Goal: Information Seeking & Learning: Learn about a topic

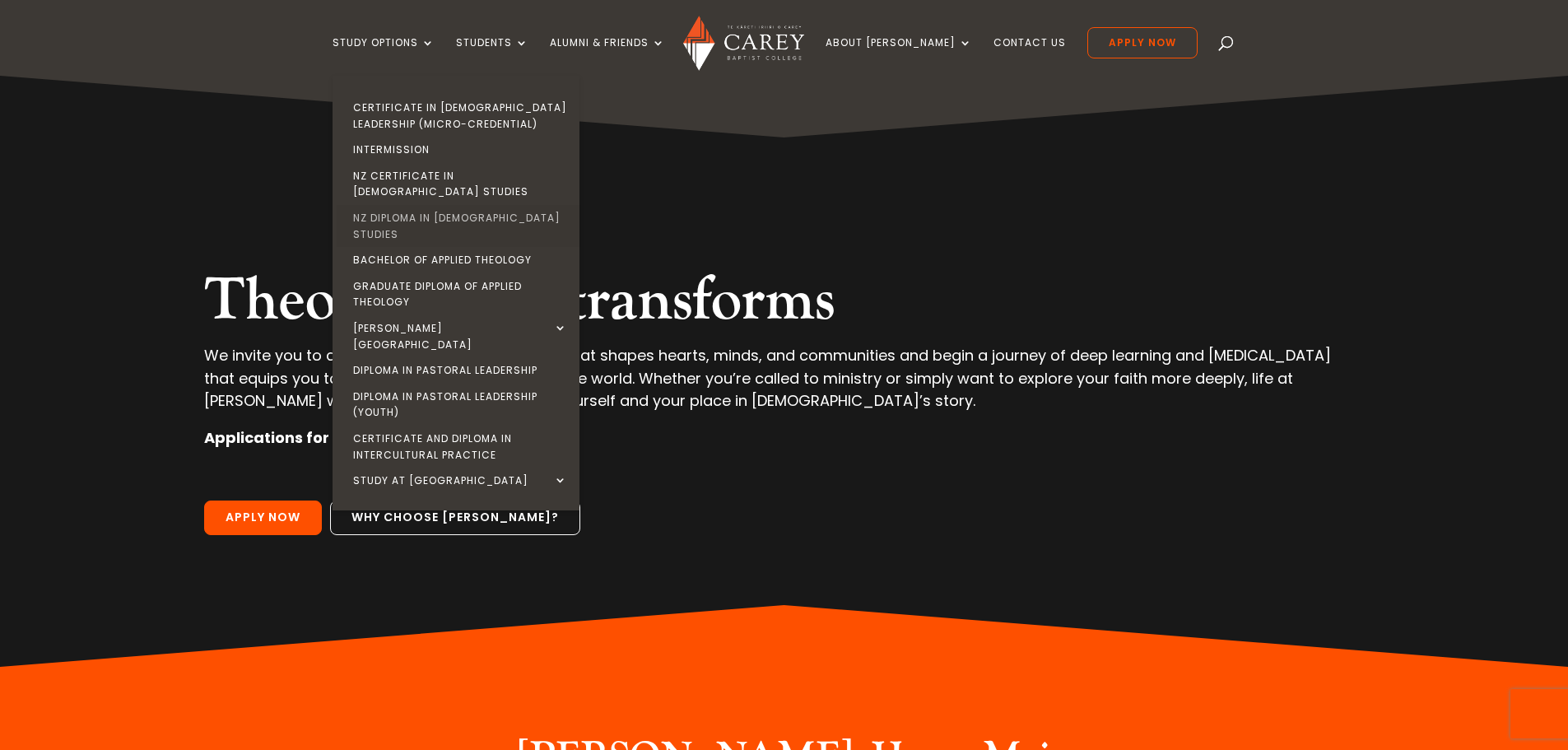
click at [450, 205] on link "NZ Diploma in [DEMOGRAPHIC_DATA] Studies" at bounding box center [460, 226] width 247 height 42
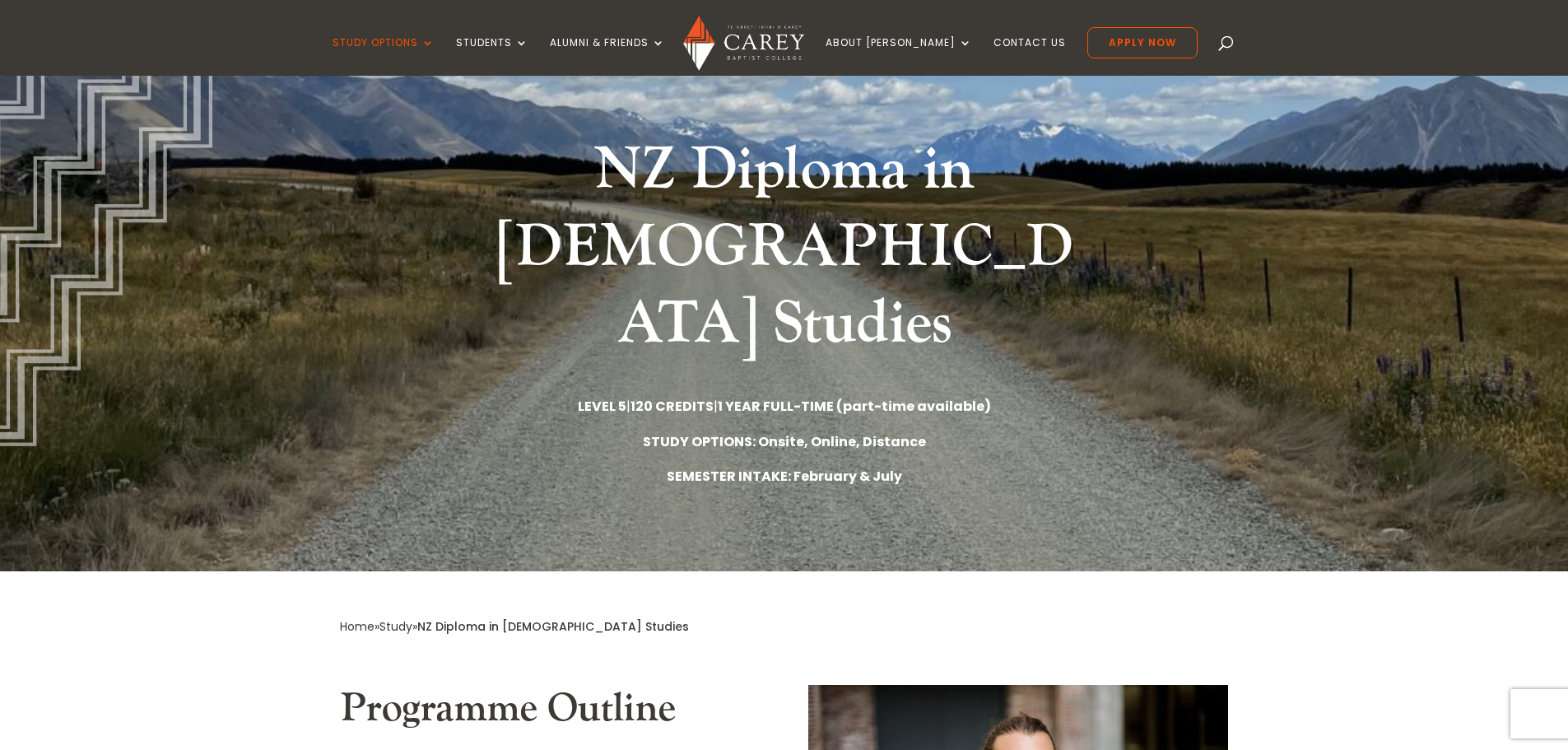
scroll to position [165, 0]
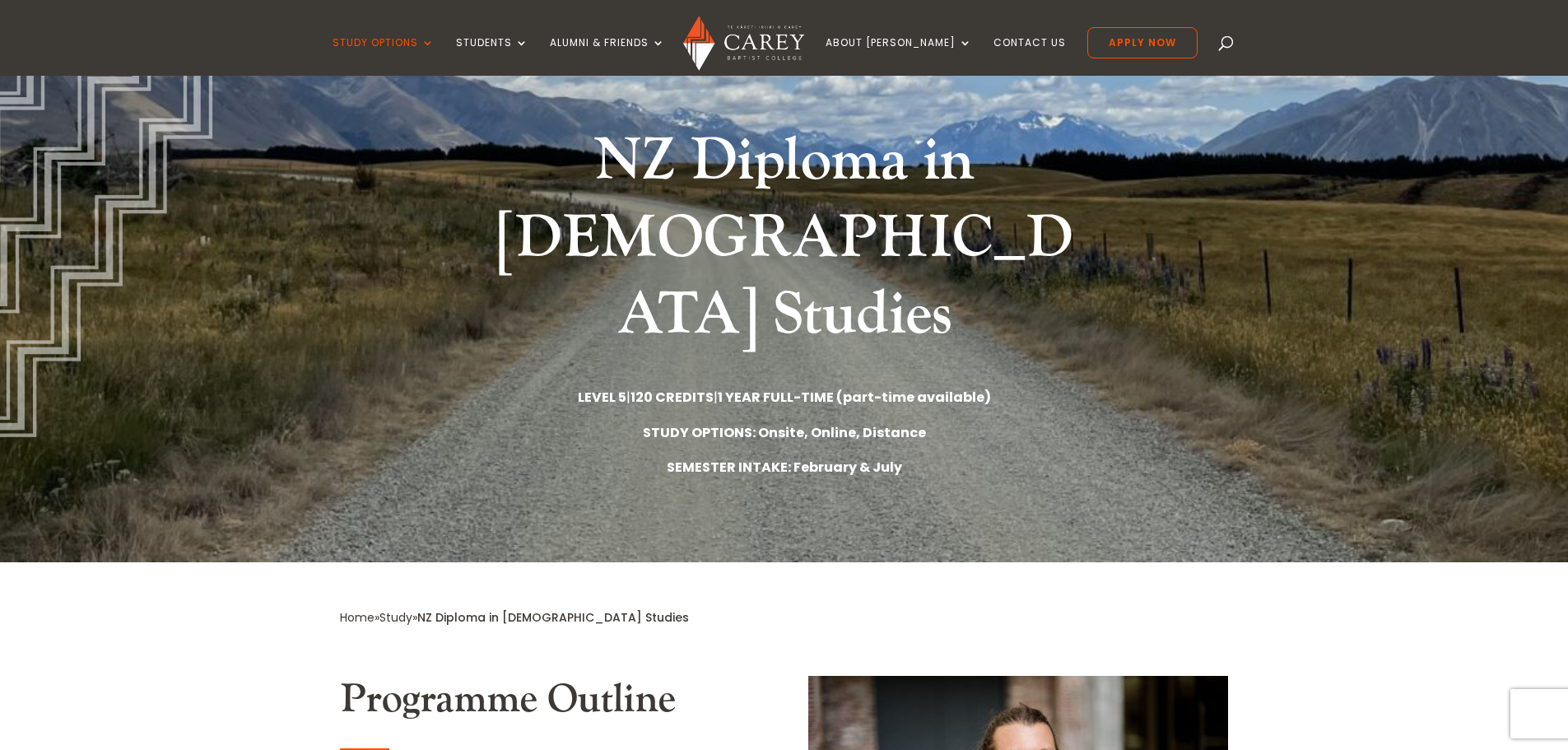
click at [783, 387] on strong "1 YEAR FULL-TIME (part-time available)" at bounding box center [854, 396] width 273 height 19
click at [782, 423] on strong "STUDY OPTIONS: Onsite, Online, Distance" at bounding box center [784, 432] width 283 height 19
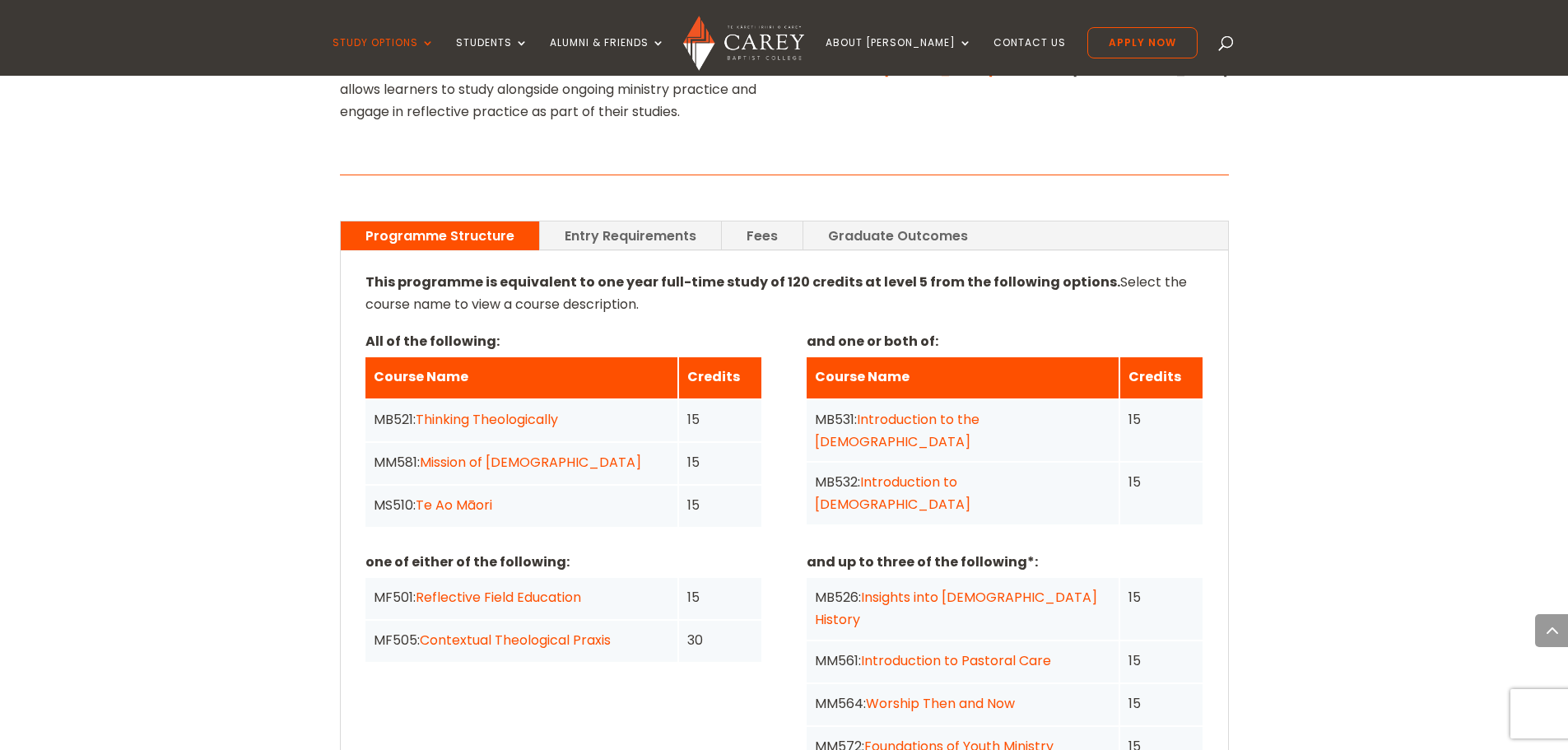
scroll to position [1152, 0]
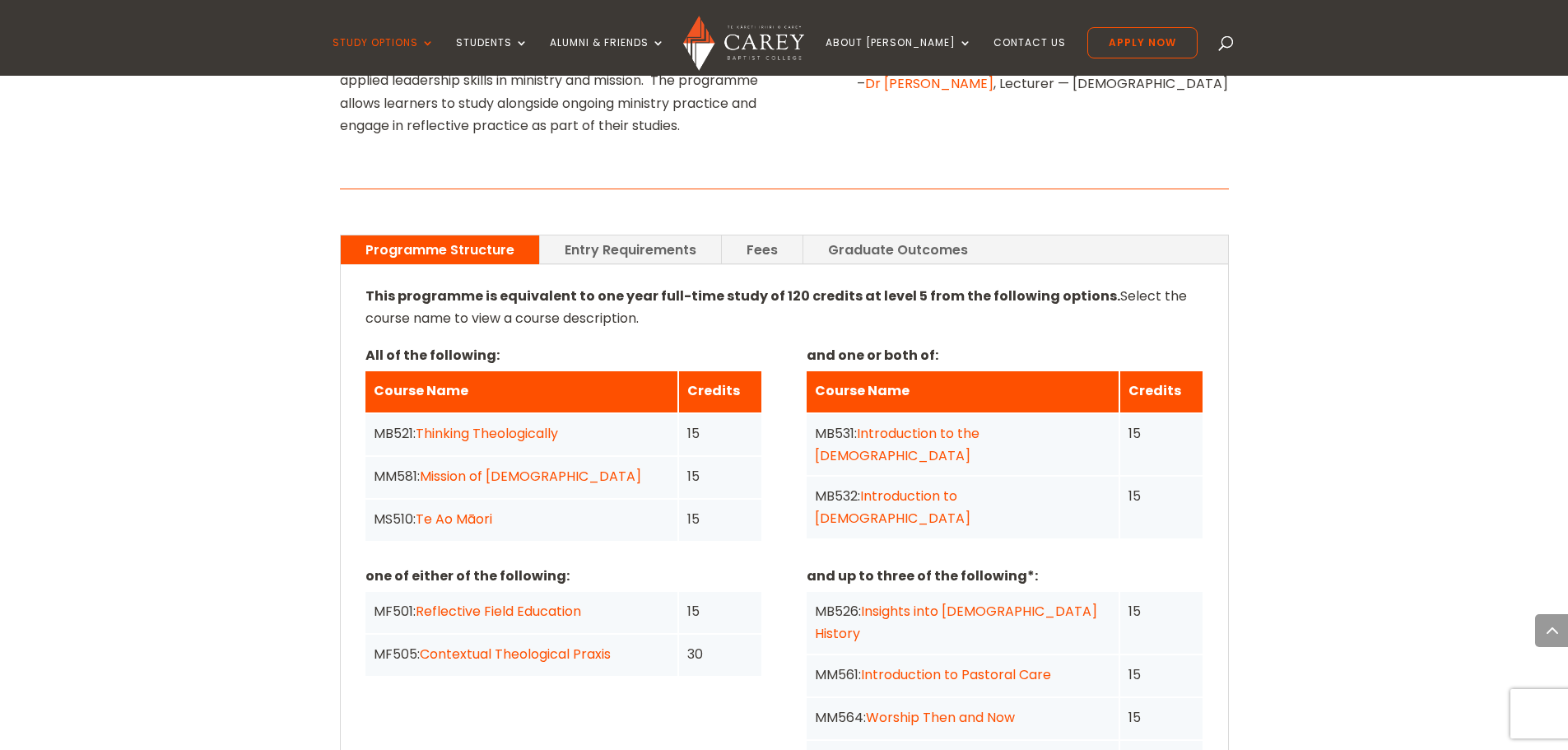
click at [625, 236] on link "Entry Requirements" at bounding box center [631, 250] width 181 height 29
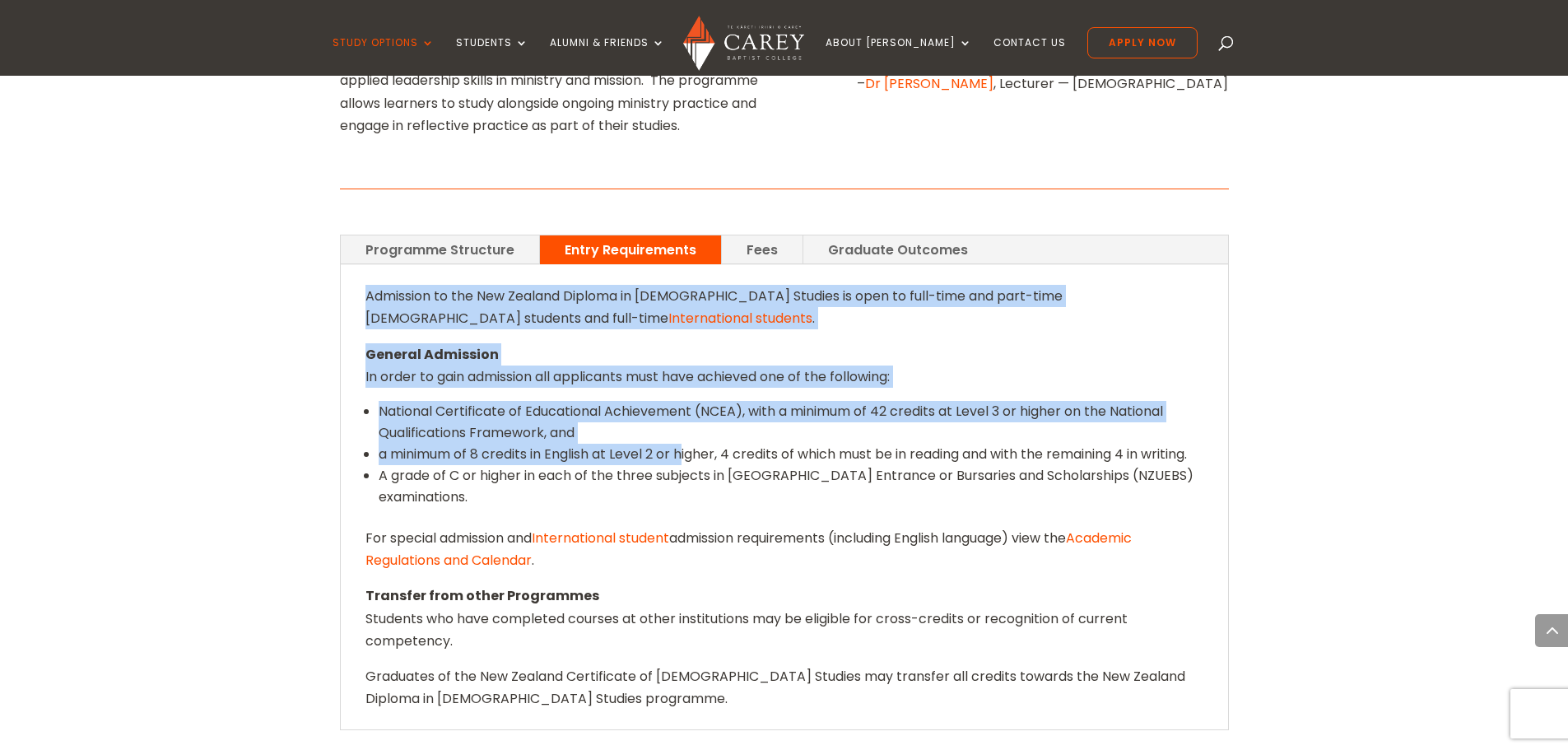
drag, startPoint x: 363, startPoint y: 197, endPoint x: 688, endPoint y: 349, distance: 358.8
click at [688, 349] on div "Admission to the New Zealand Diploma in Christian Studies is open to full-time …" at bounding box center [784, 497] width 887 height 464
click at [615, 401] on li "National Certificate of Educational Achievement (NCEA), with a minimum of 42 cr…" at bounding box center [791, 422] width 824 height 43
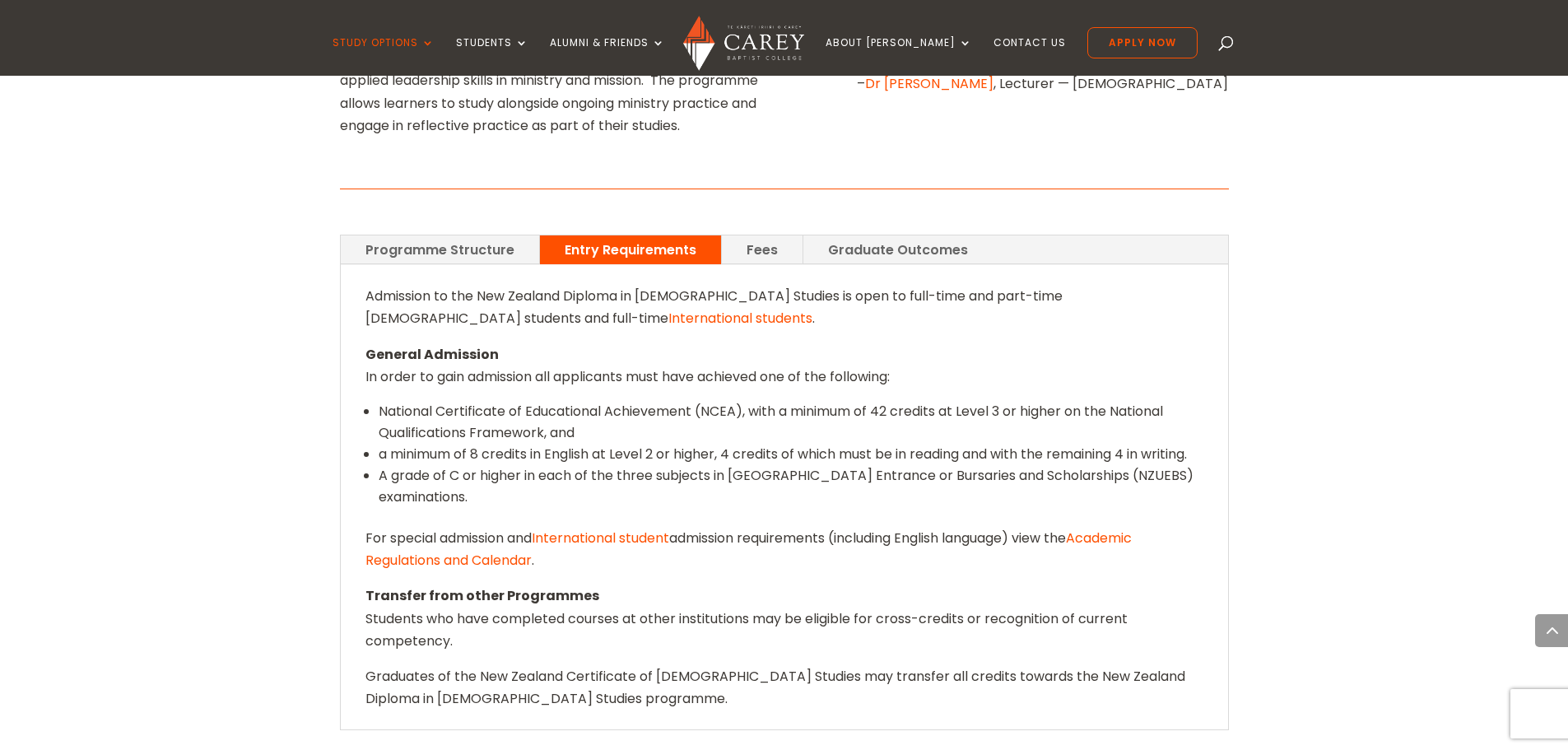
drag, startPoint x: 387, startPoint y: 360, endPoint x: 708, endPoint y: 445, distance: 332.1
click at [708, 445] on ul "National Certificate of Educational Achievement (NCEA), with a minimum of 42 cr…" at bounding box center [784, 463] width 838 height 126
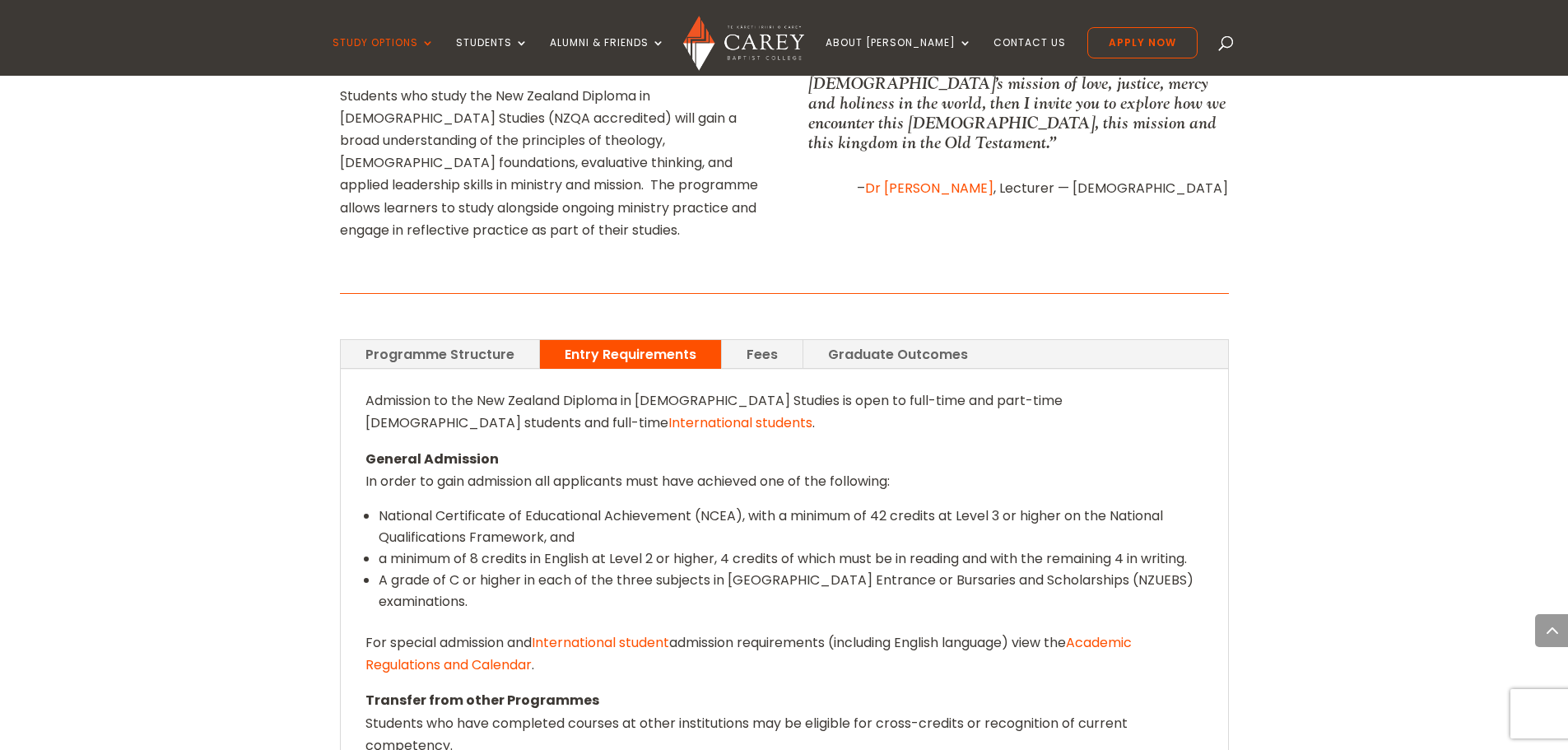
scroll to position [987, 0]
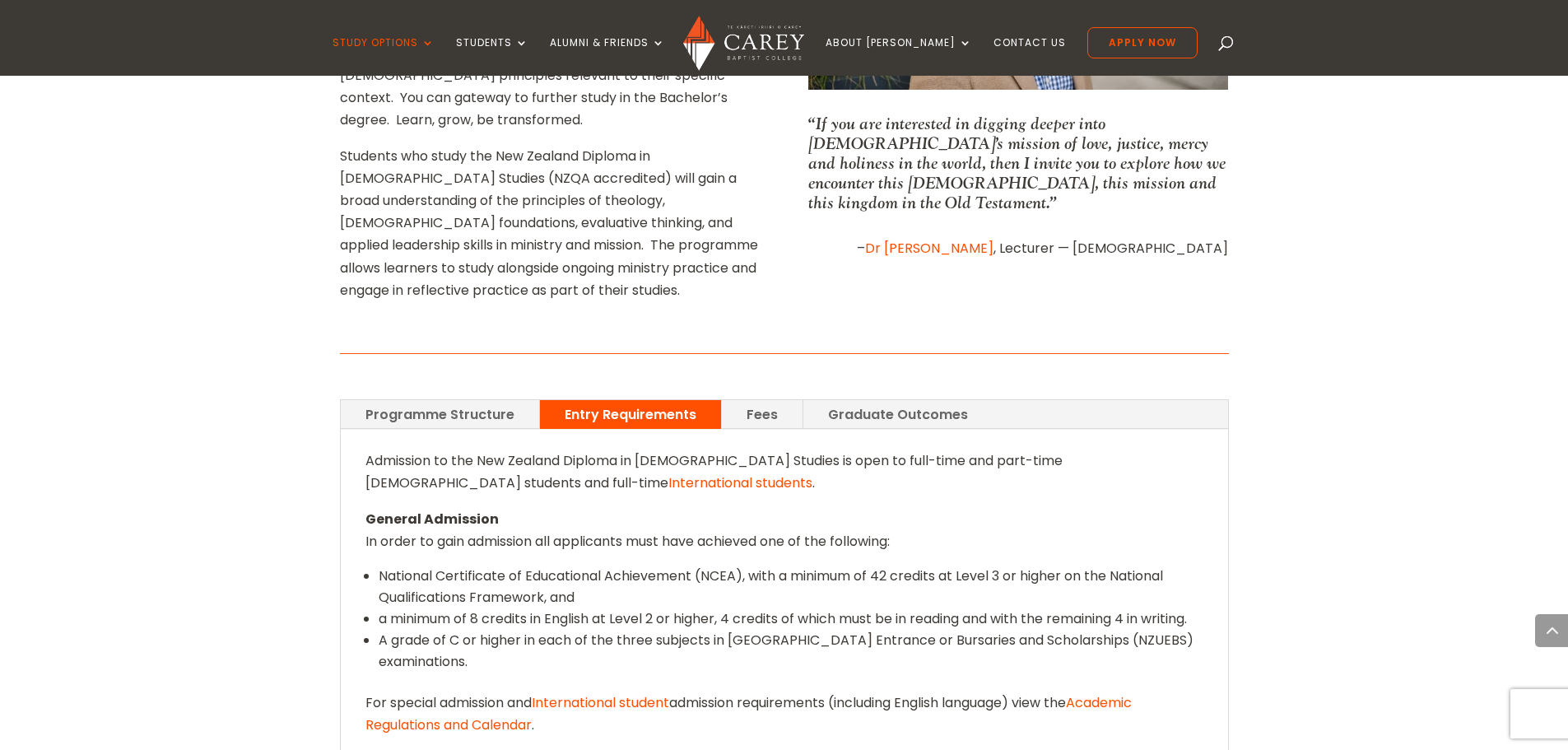
click at [735, 400] on link "Fees" at bounding box center [763, 414] width 81 height 29
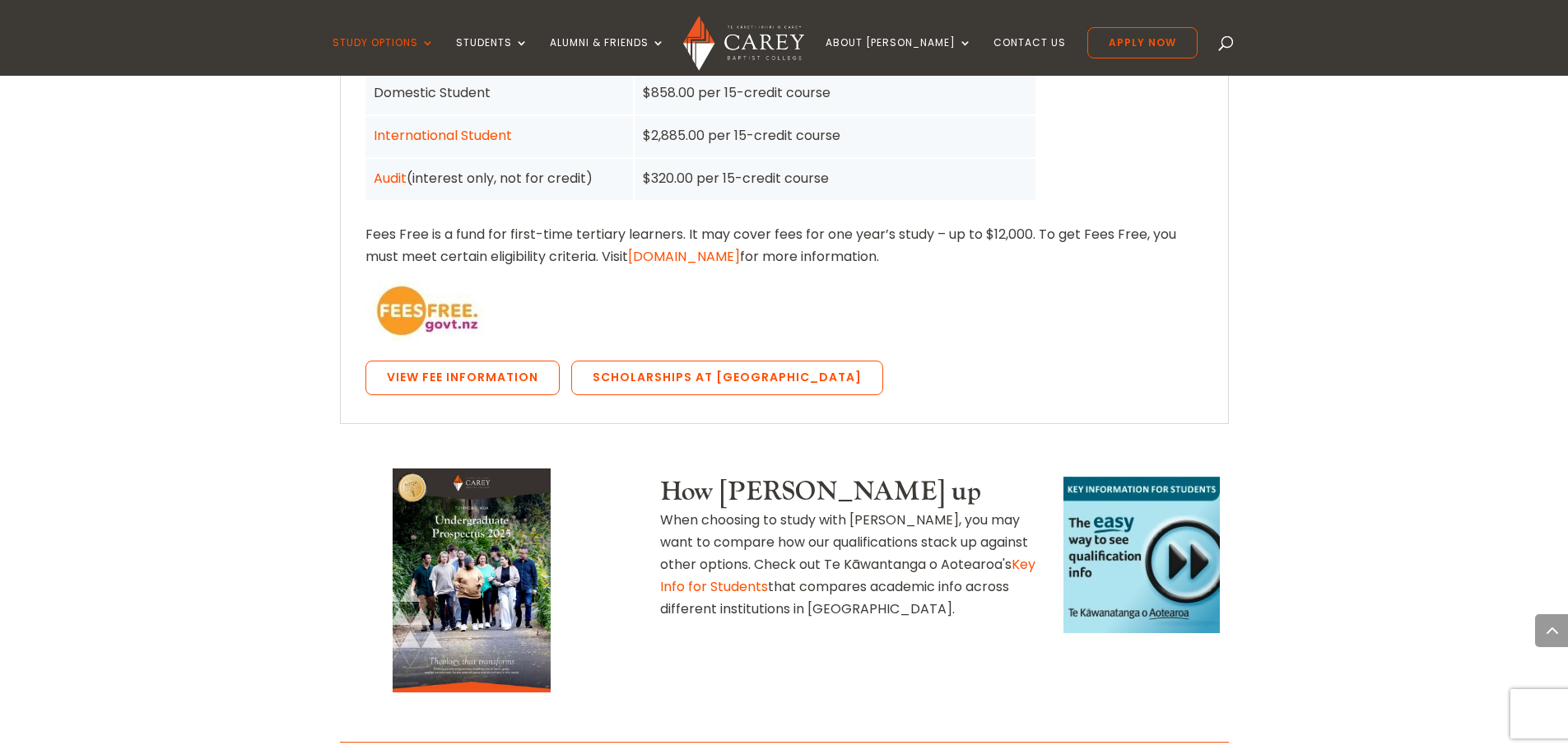
scroll to position [1481, 0]
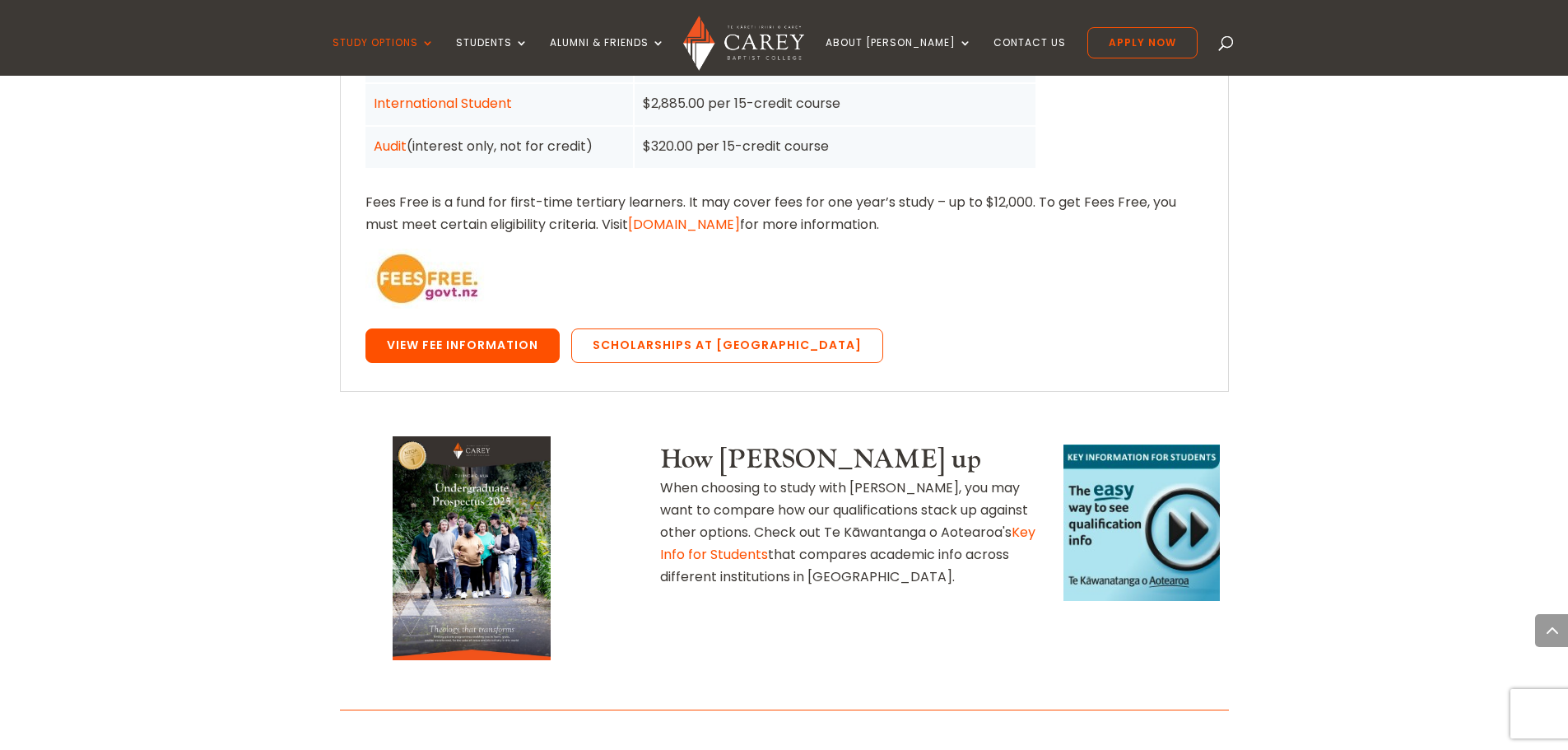
click at [489, 328] on link "View Fee Information" at bounding box center [462, 345] width 195 height 35
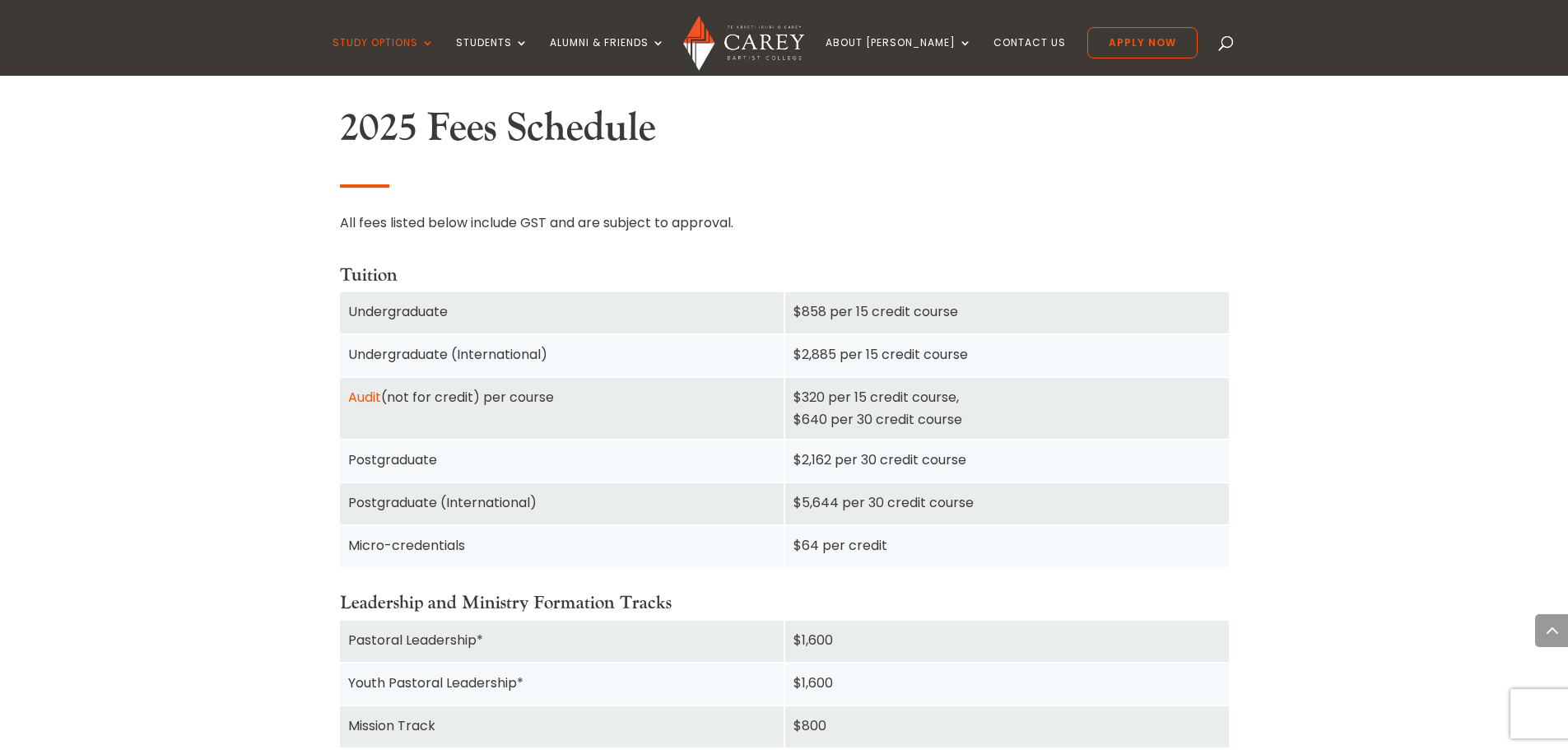
scroll to position [905, 0]
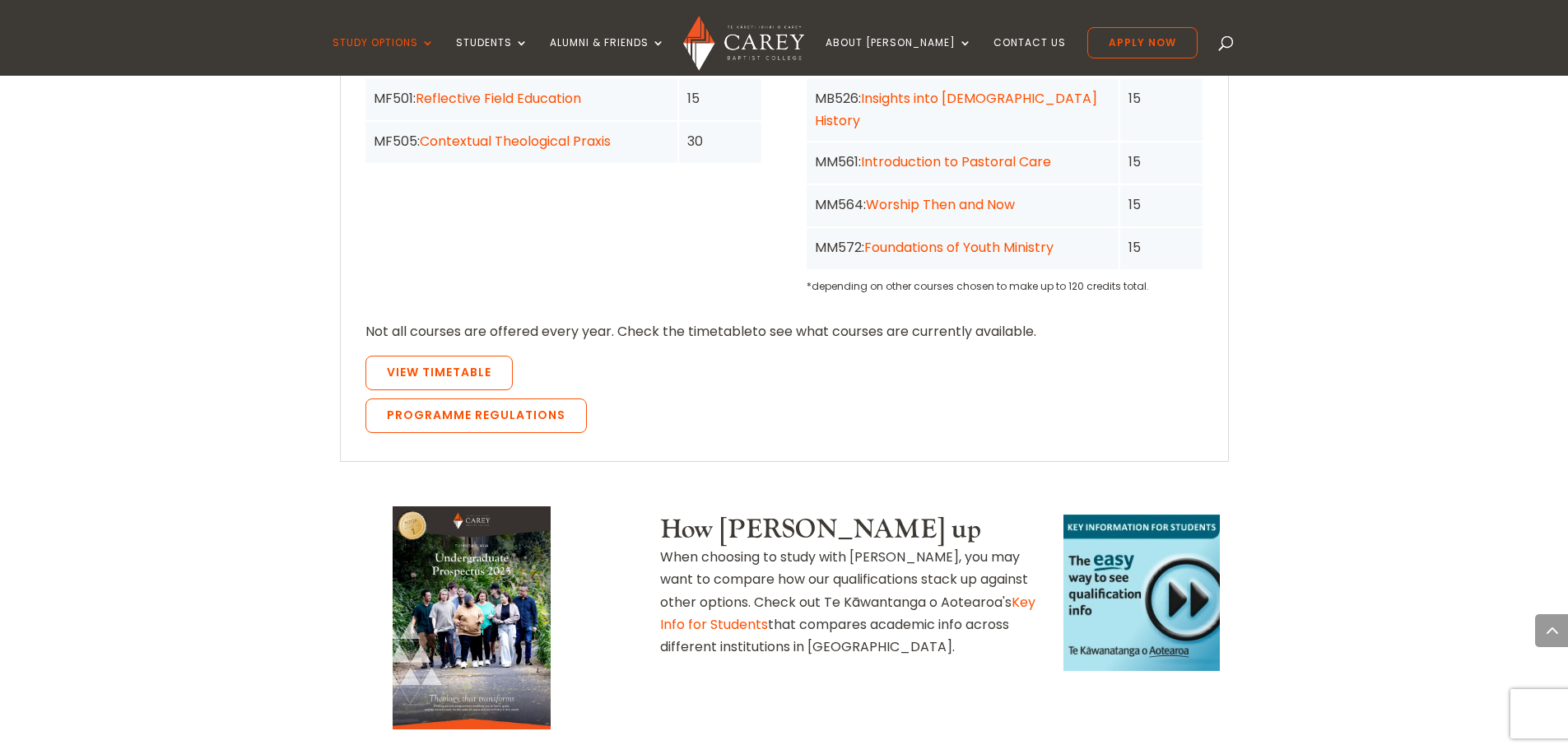
scroll to position [1751, 0]
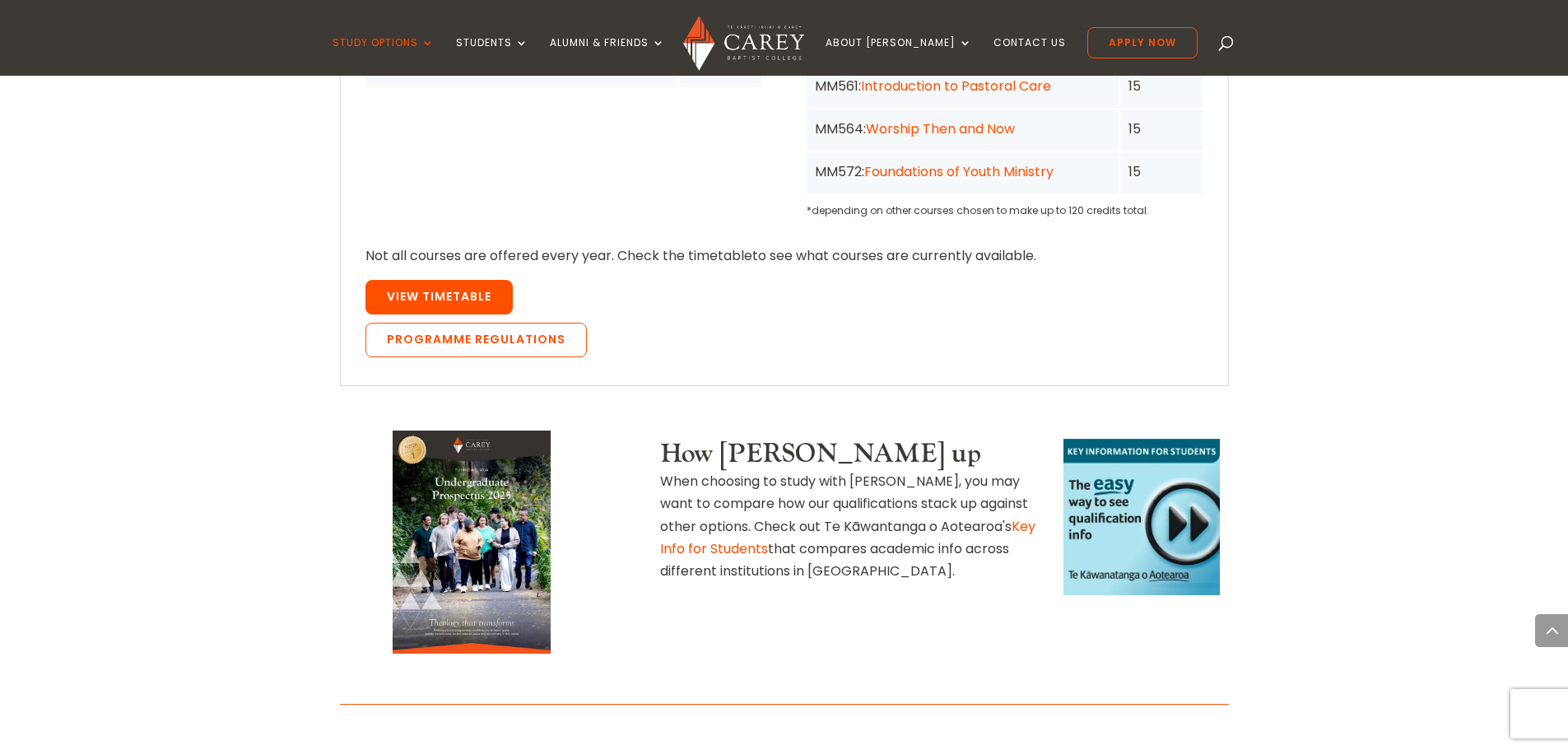
click at [467, 279] on link "View Timetable" at bounding box center [439, 297] width 148 height 35
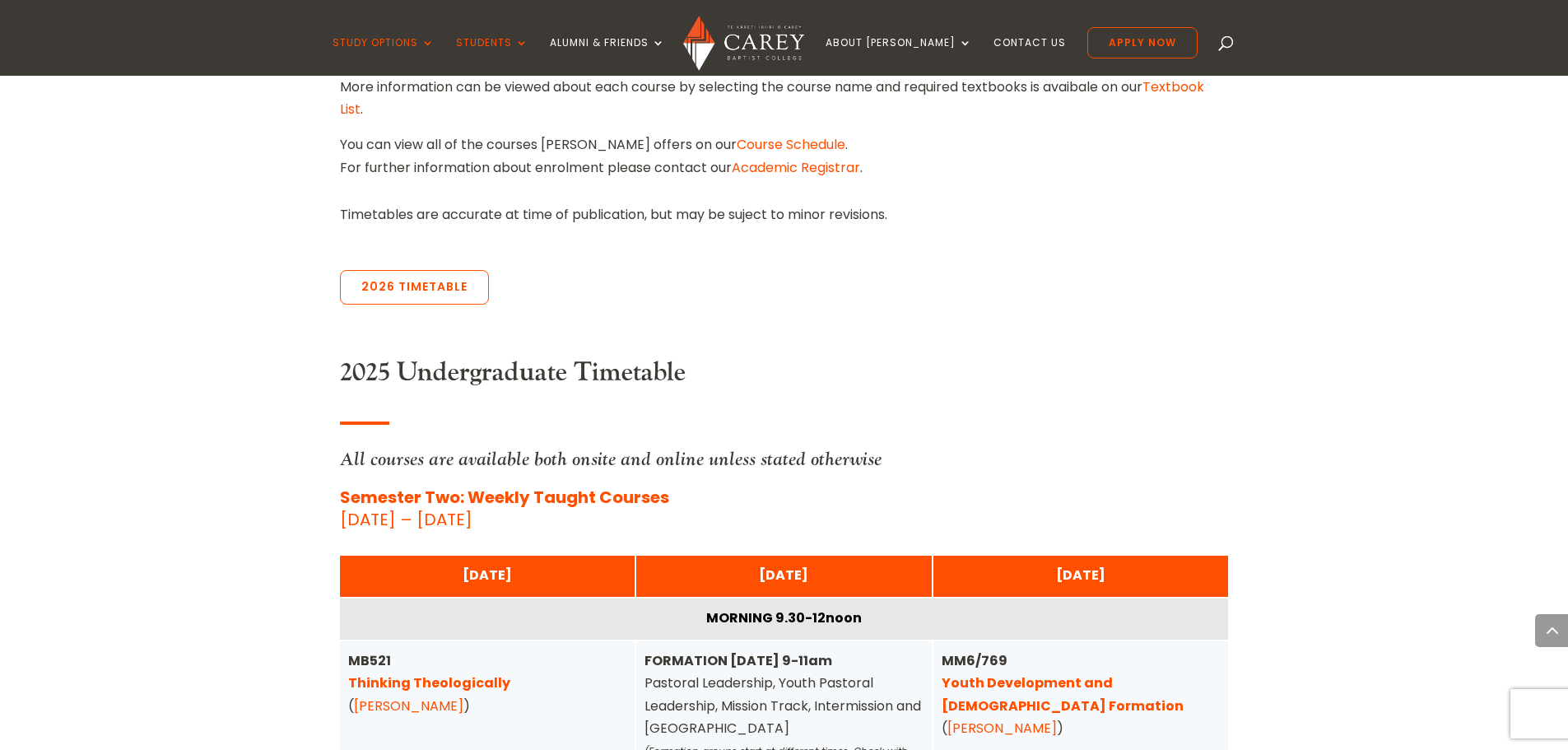
scroll to position [576, 0]
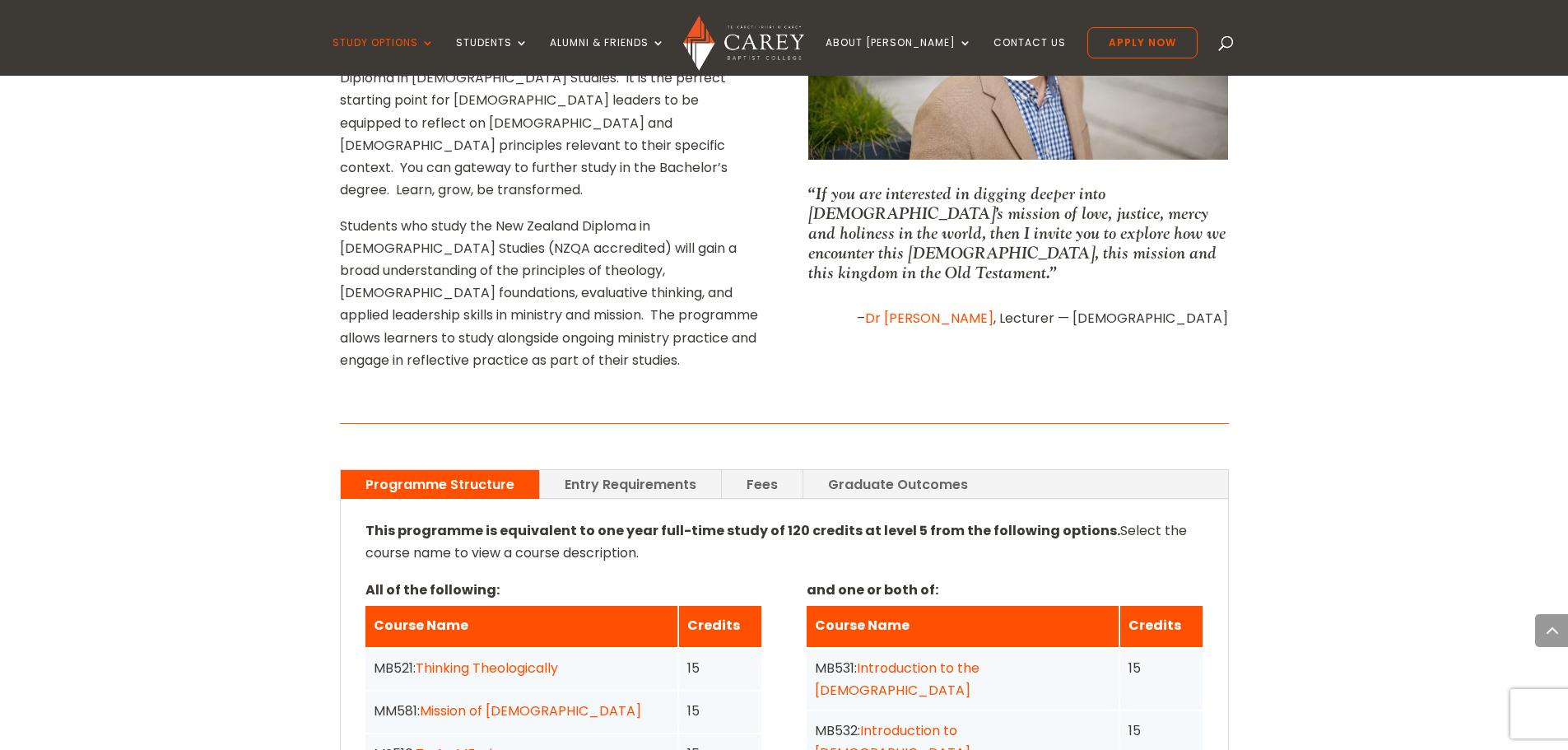
scroll to position [1022, 0]
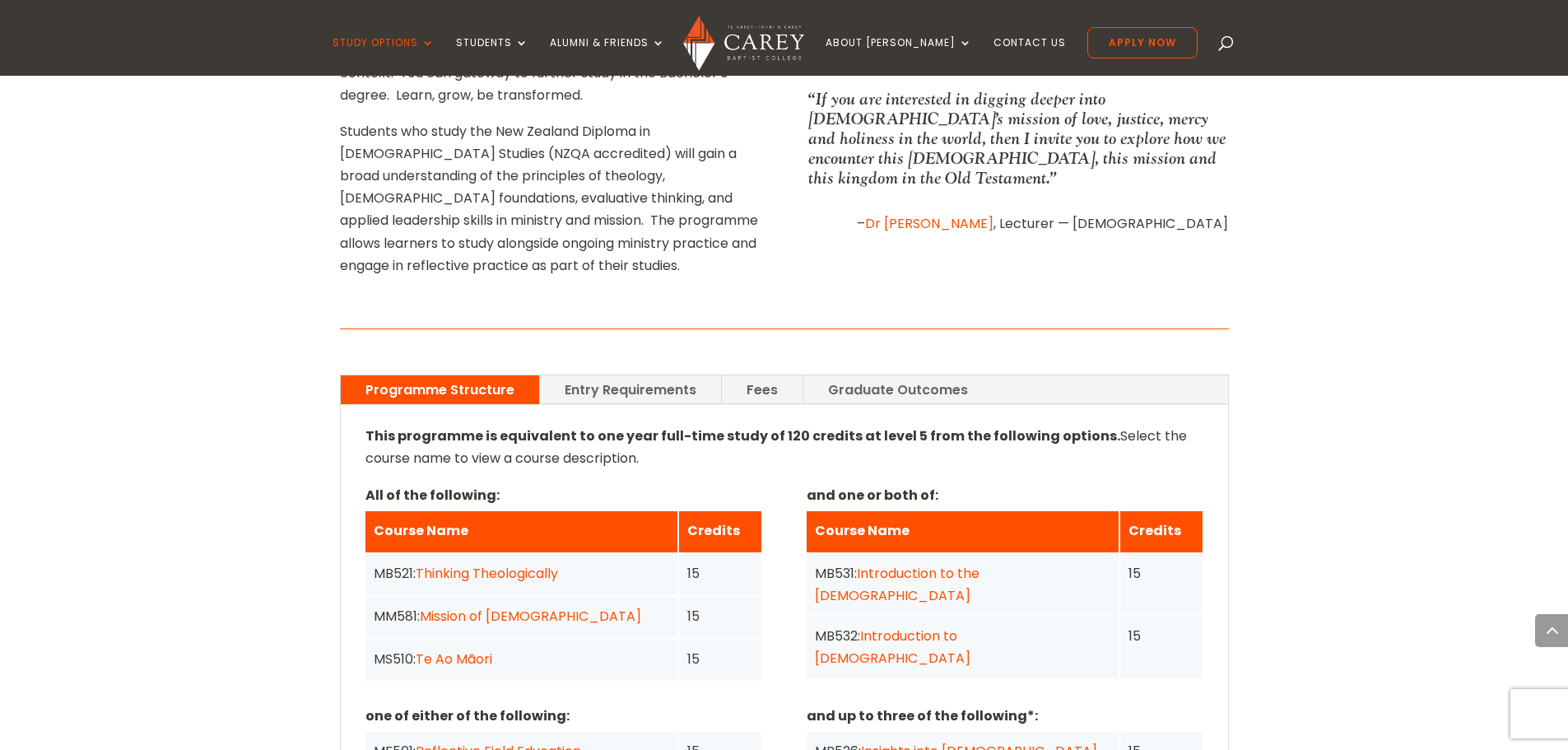
click at [908, 375] on link "Graduate Outcomes" at bounding box center [899, 389] width 190 height 29
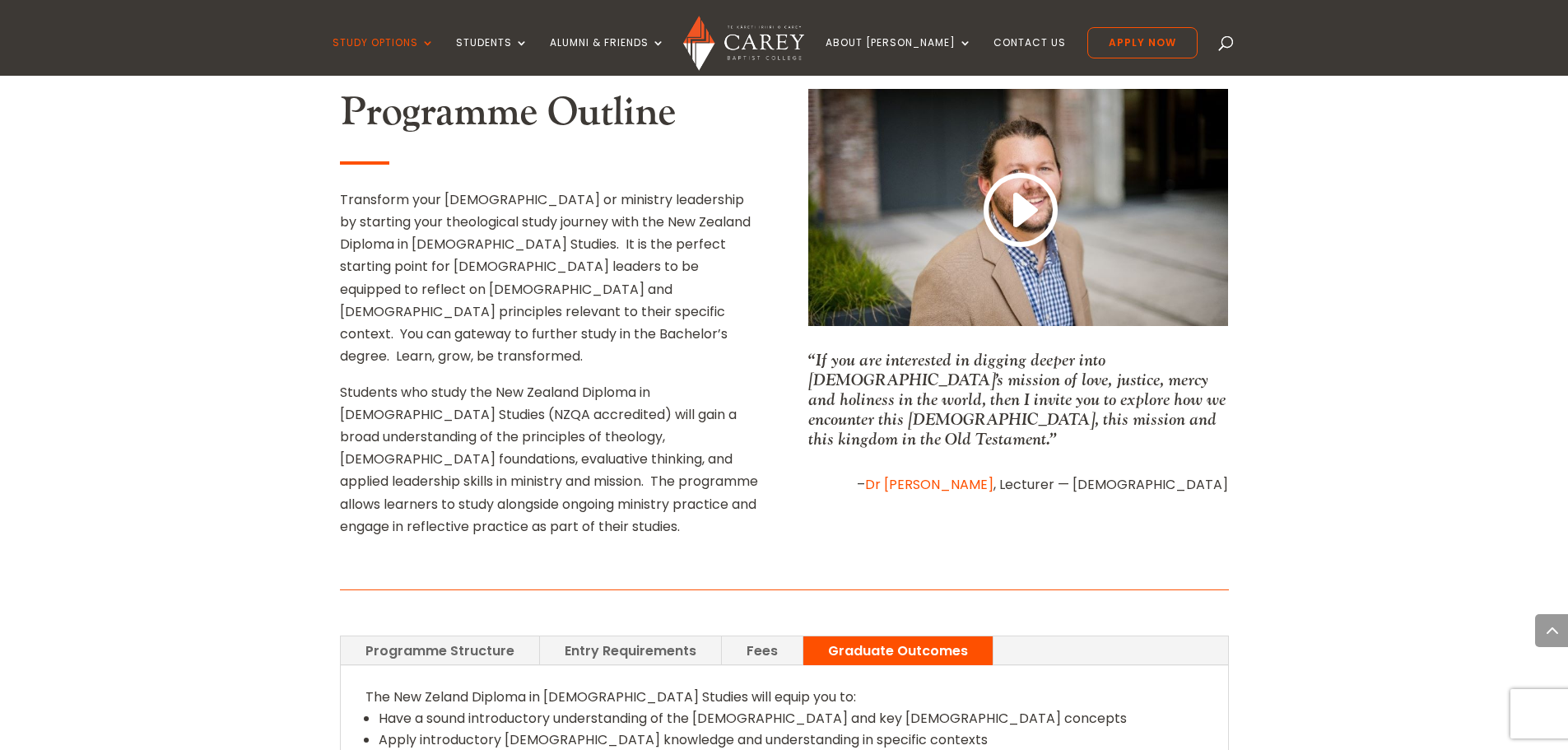
scroll to position [693, 0]
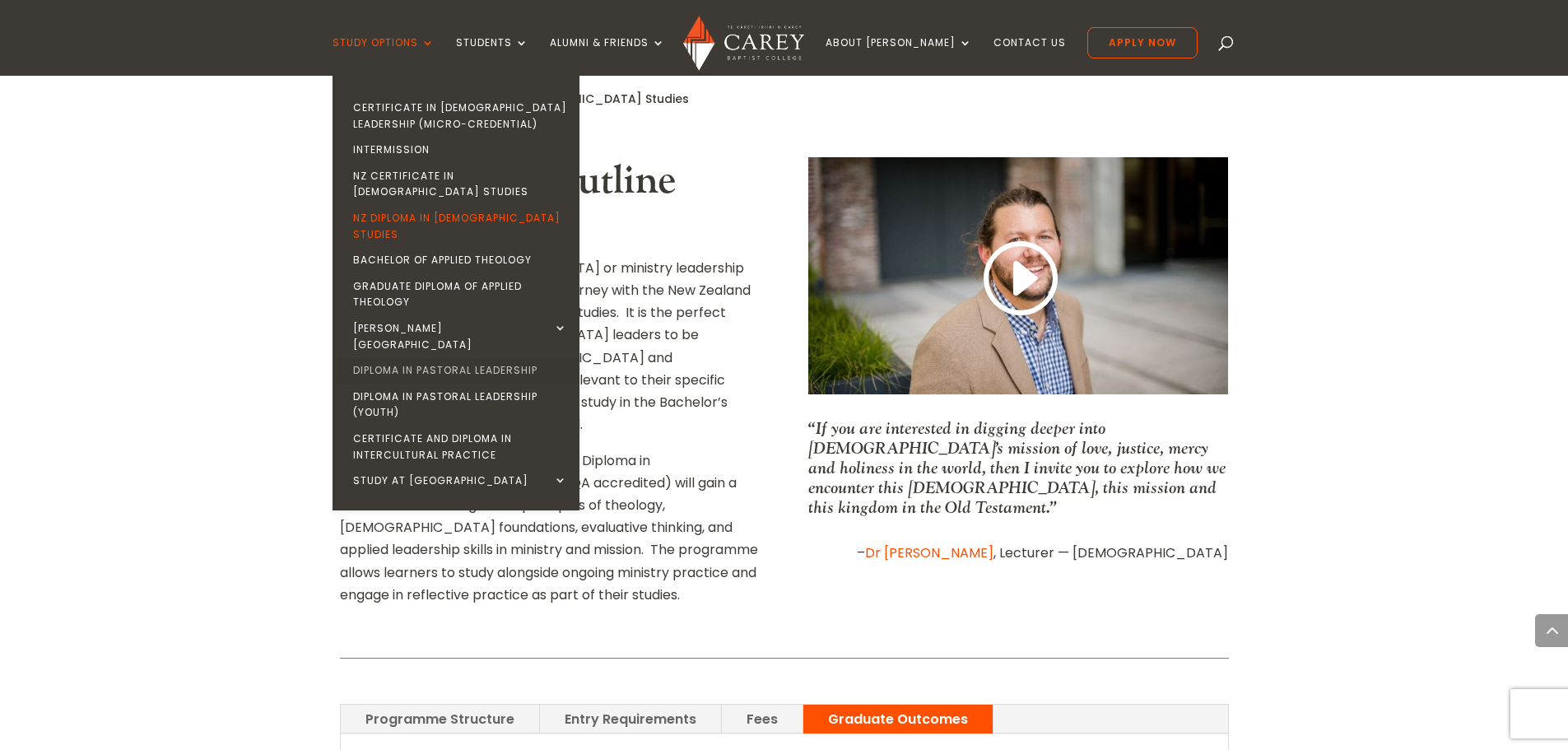
click at [447, 357] on link "Diploma in Pastoral Leadership" at bounding box center [460, 370] width 247 height 26
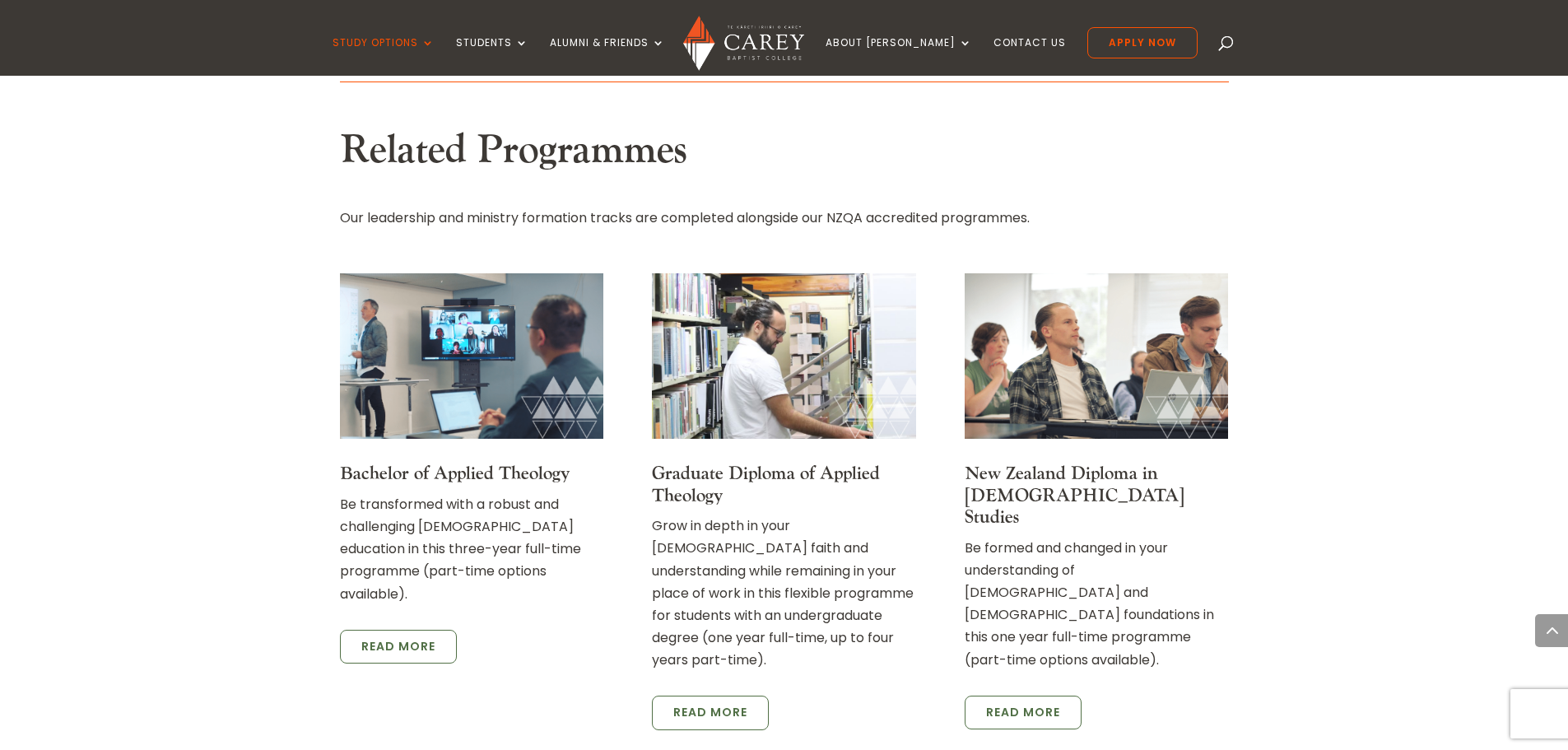
scroll to position [2633, 0]
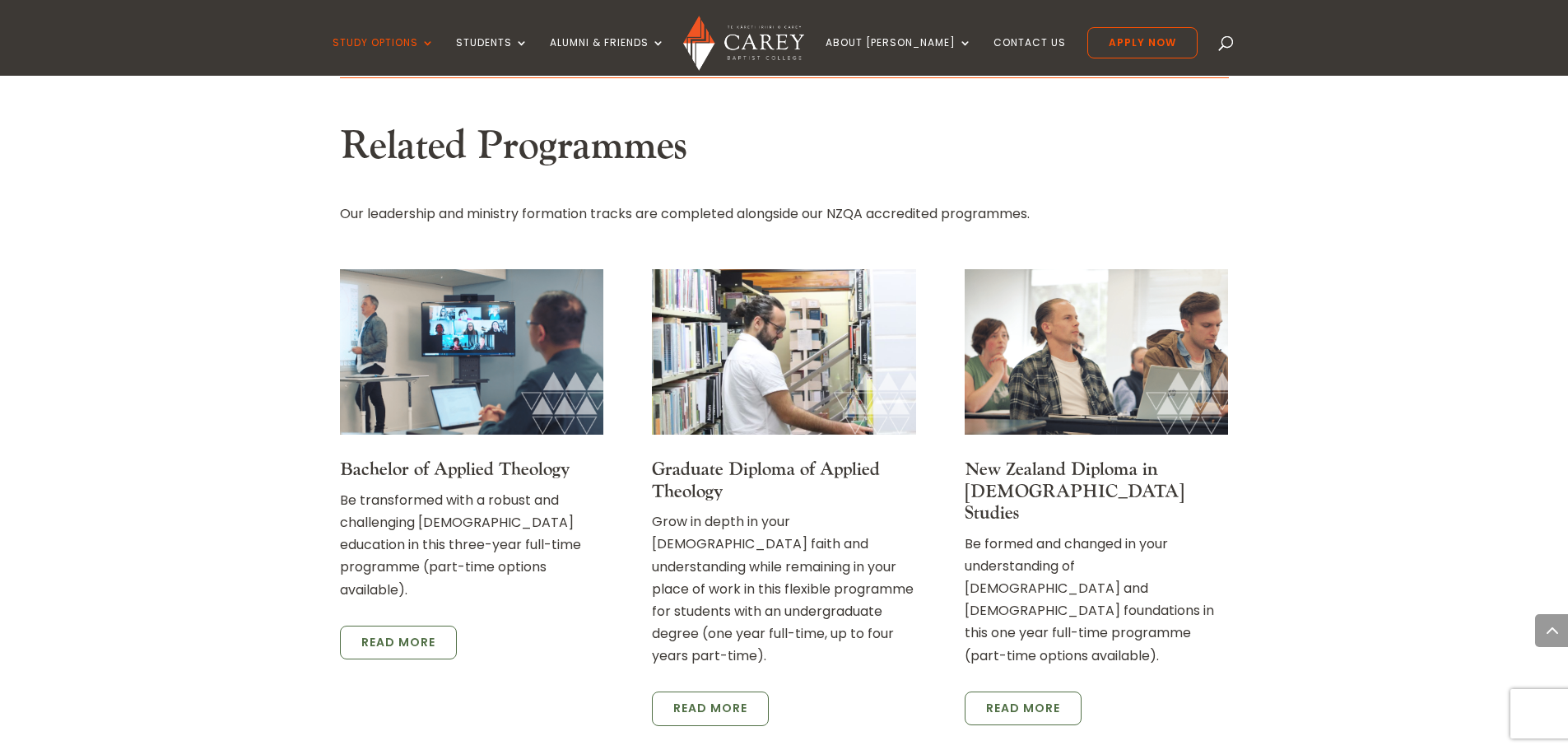
click at [489, 270] on img at bounding box center [472, 351] width 264 height 165
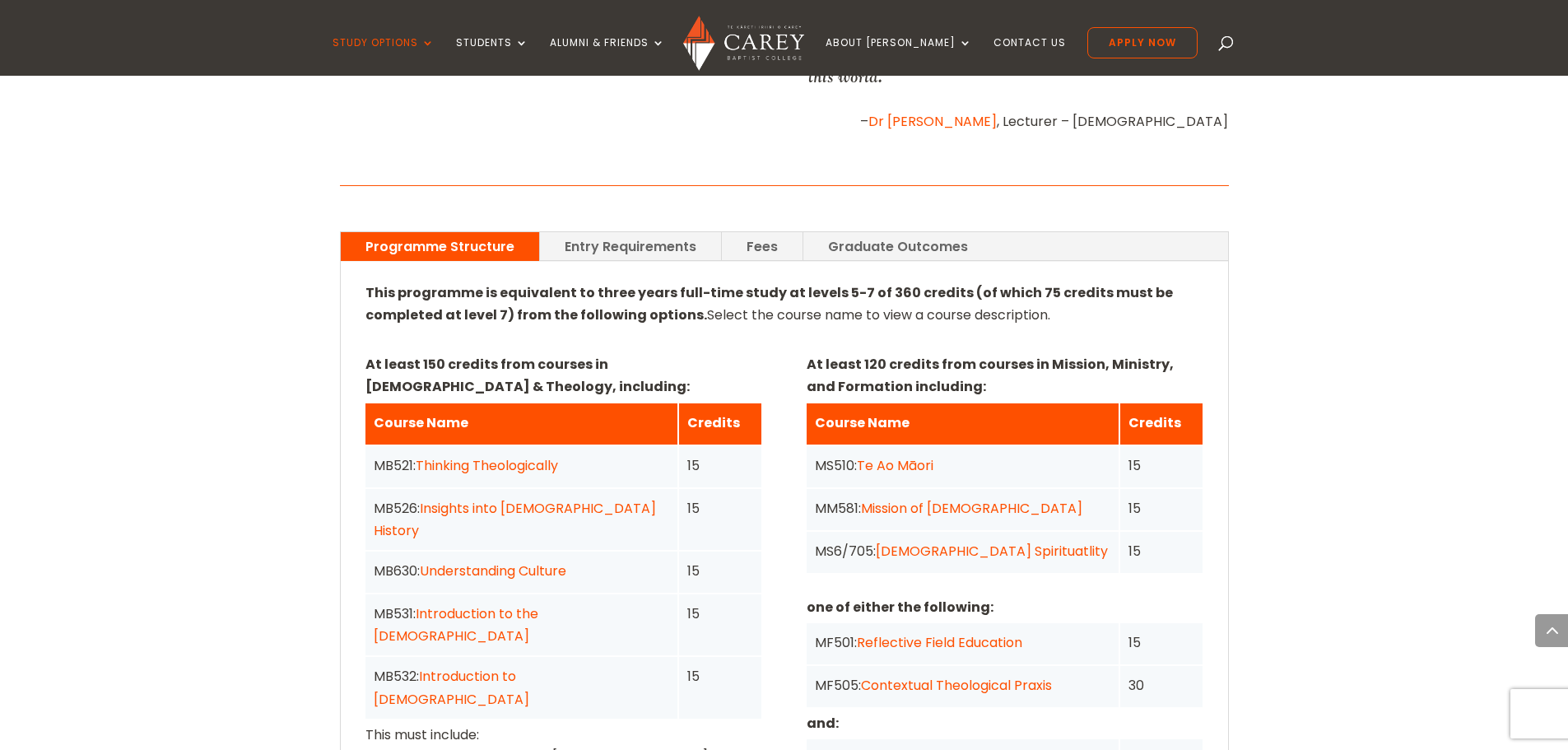
scroll to position [1070, 0]
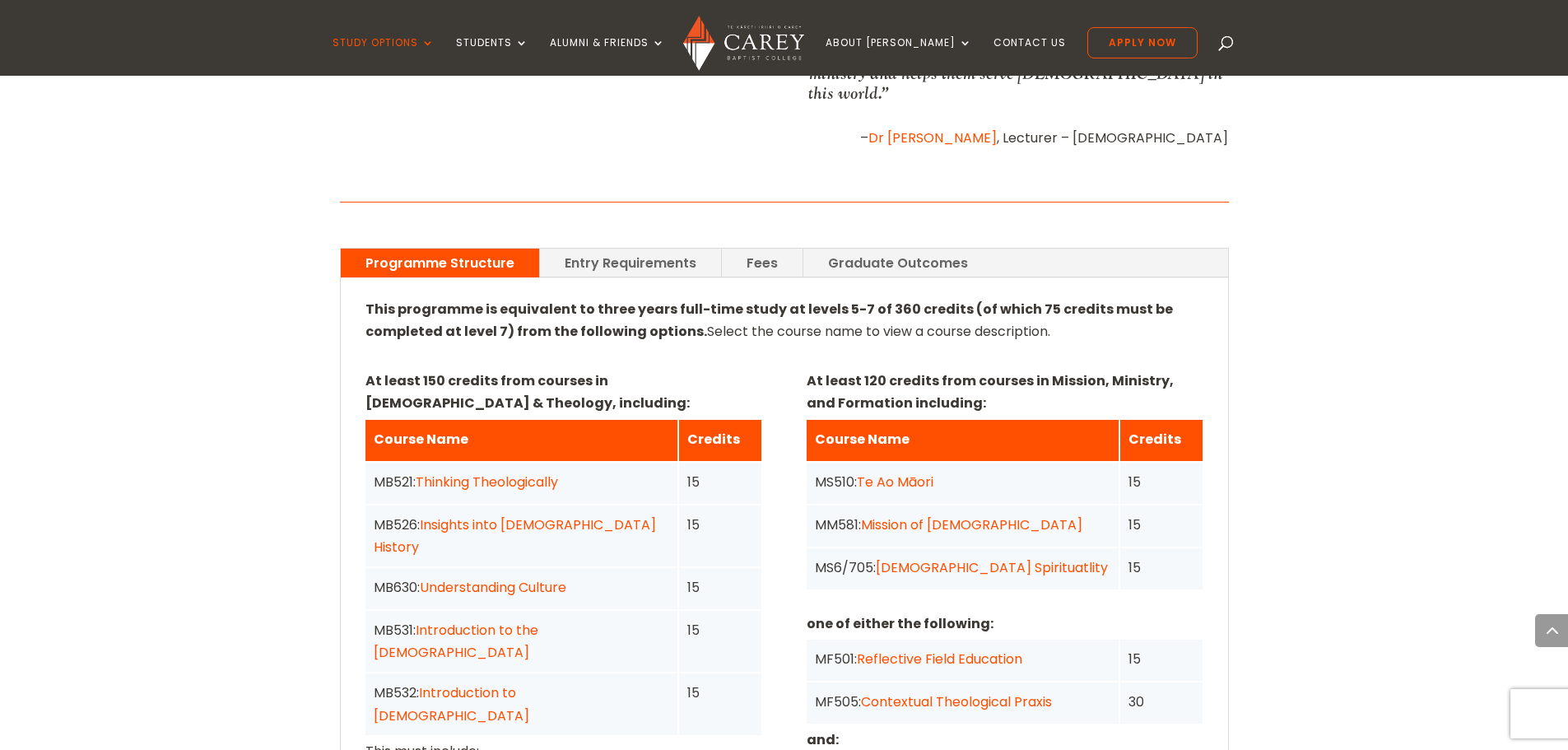
click at [737, 249] on link "Fees" at bounding box center [763, 263] width 81 height 29
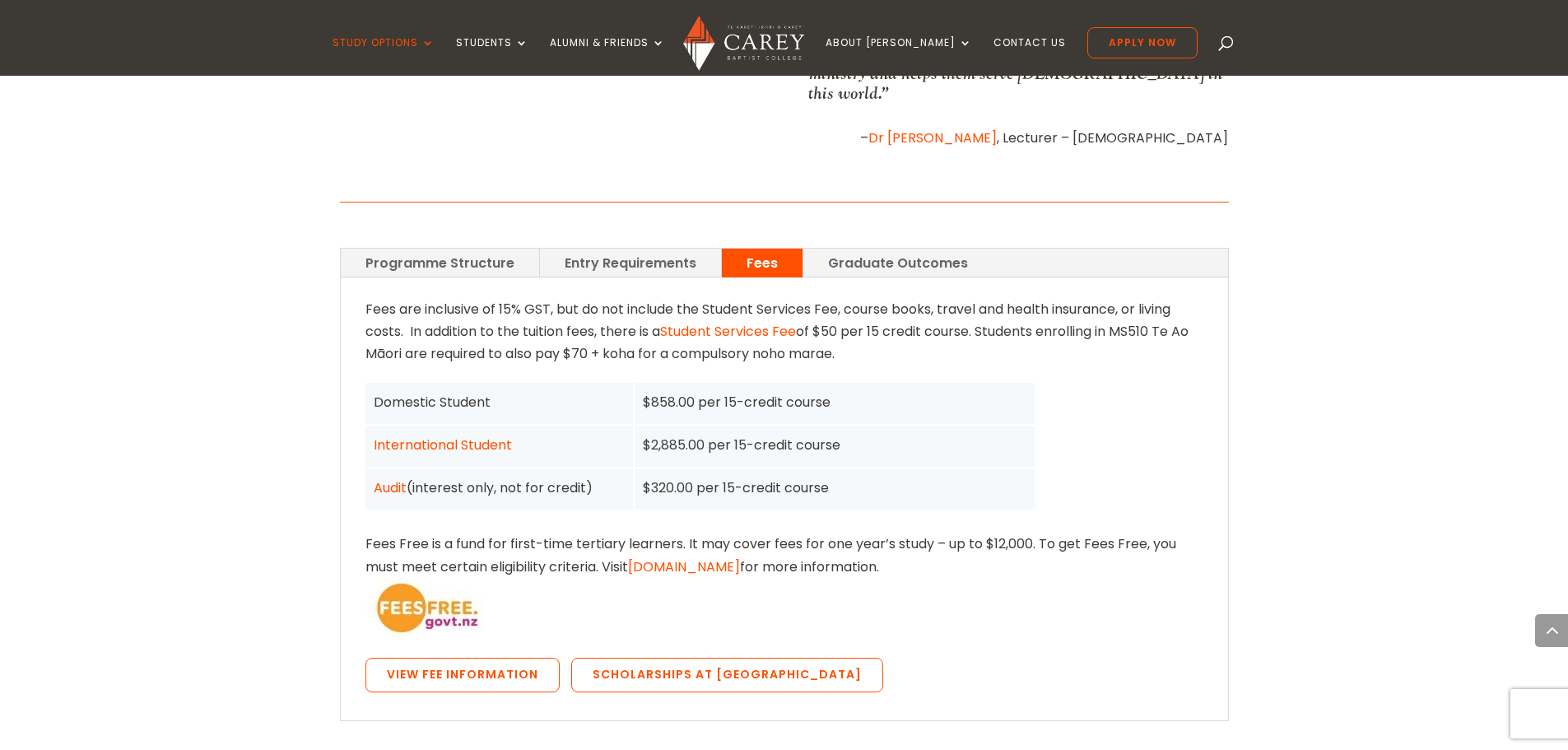
click at [856, 249] on link "Graduate Outcomes" at bounding box center [899, 263] width 190 height 29
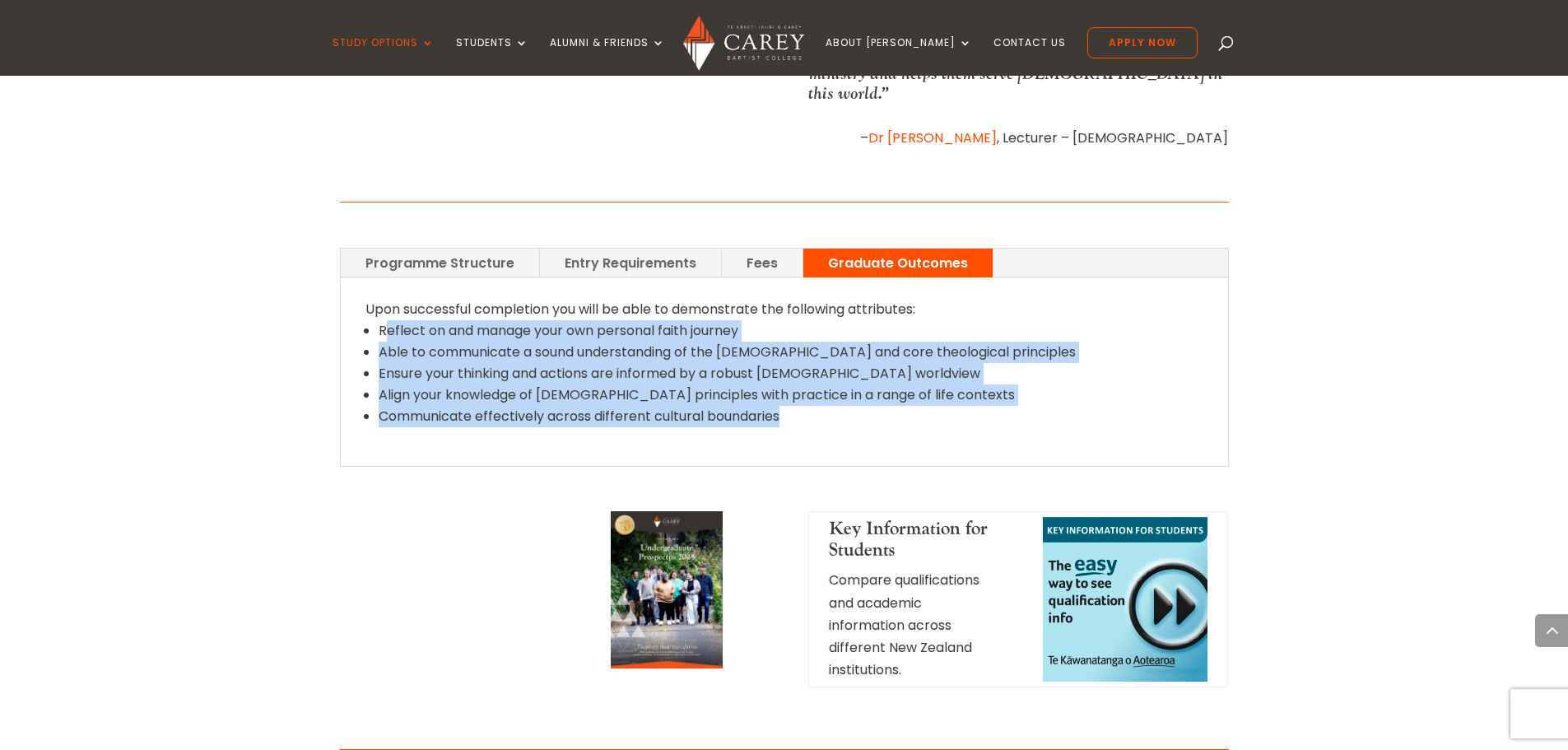
drag, startPoint x: 383, startPoint y: 312, endPoint x: 786, endPoint y: 395, distance: 411.5
click at [786, 395] on ul "Reflect on and manage your own personal faith journey Able to communicate a sou…" at bounding box center [784, 382] width 838 height 126
click at [785, 405] on li "Communicate effectively across different cultural boundaries" at bounding box center [791, 416] width 824 height 21
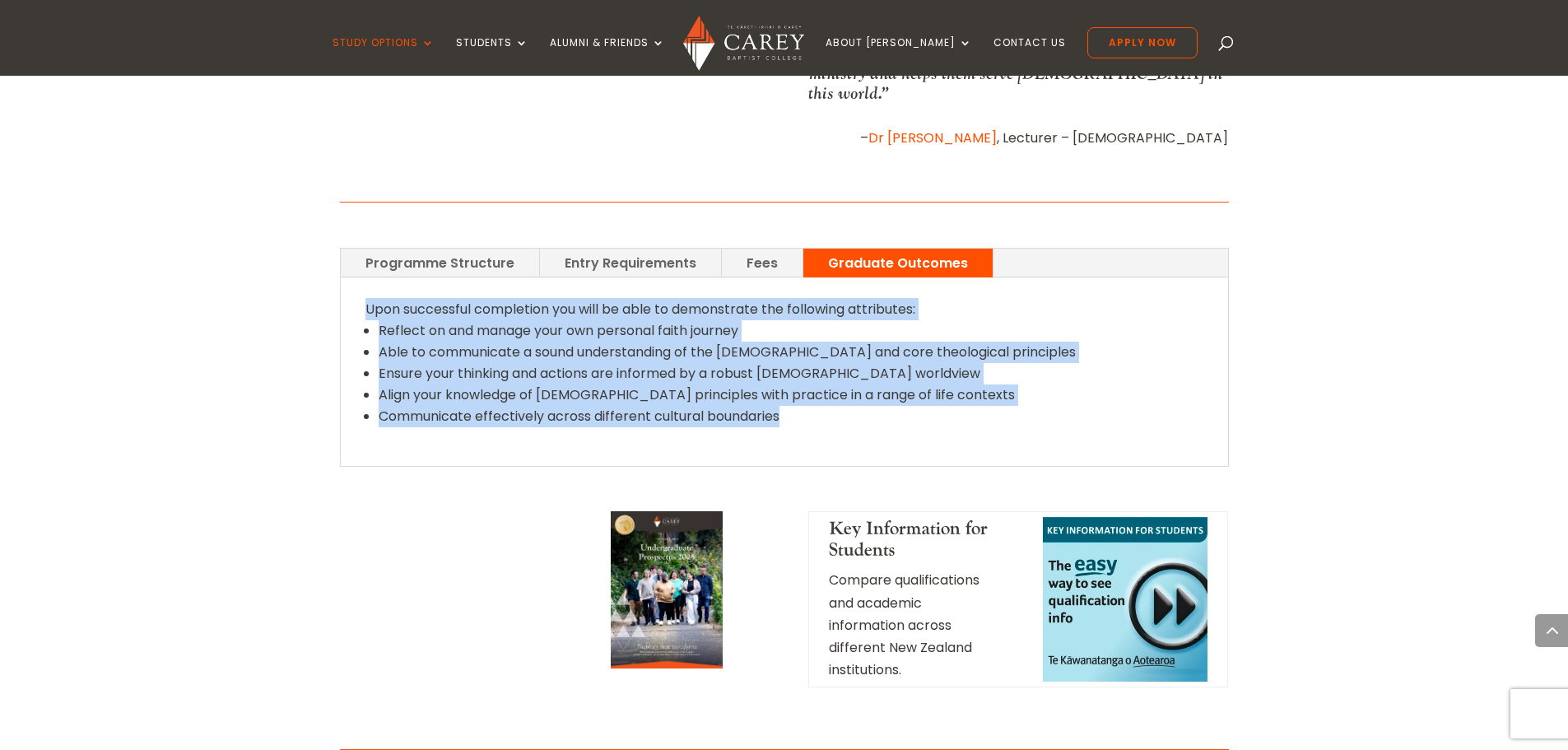
drag, startPoint x: 796, startPoint y: 402, endPoint x: 349, endPoint y: 282, distance: 462.8
click at [349, 282] on div "Upon successful completion you will be able to demonstrate the following attrib…" at bounding box center [784, 372] width 887 height 188
click at [751, 249] on link "Fees" at bounding box center [763, 263] width 81 height 29
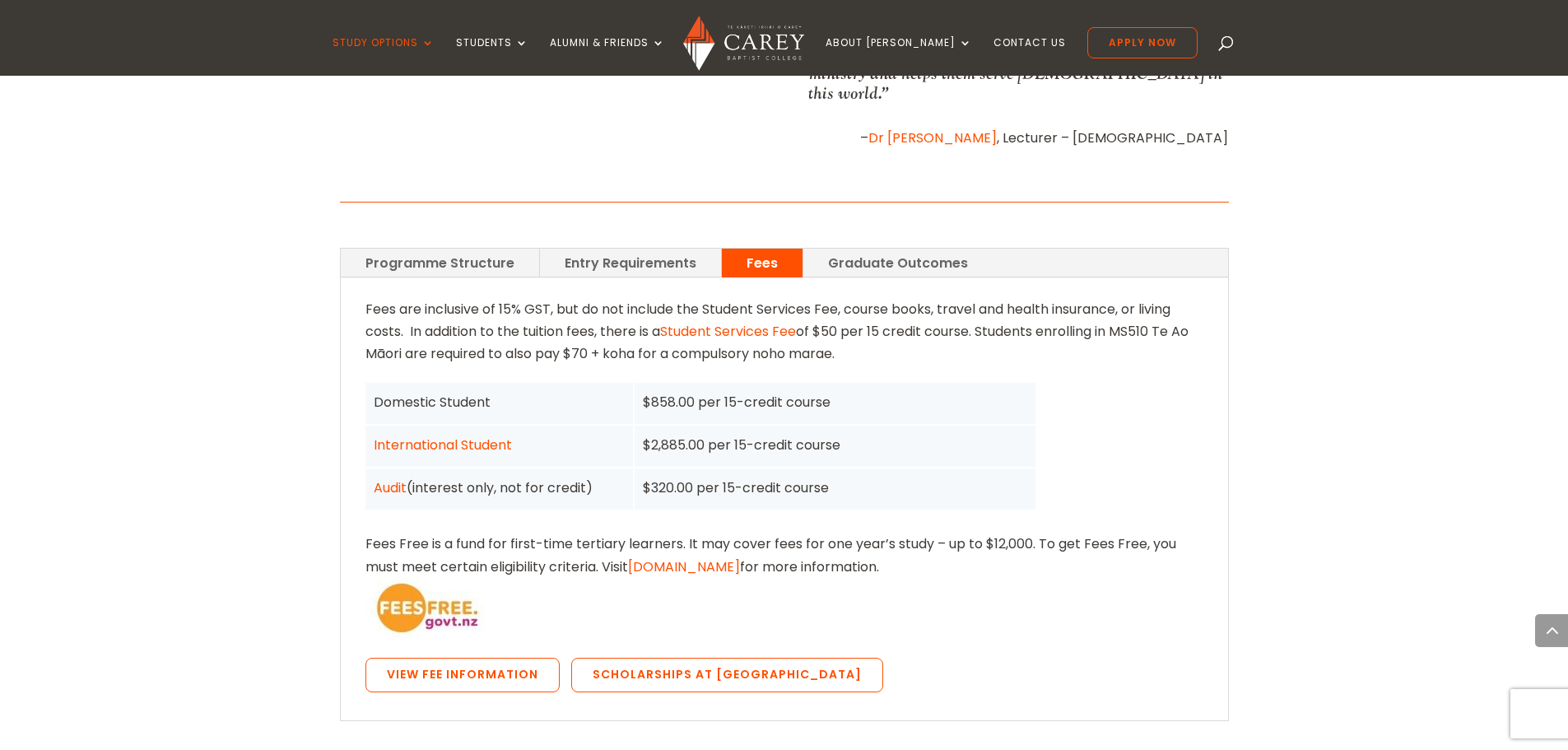
click at [662, 249] on link "Entry Requirements" at bounding box center [631, 263] width 181 height 29
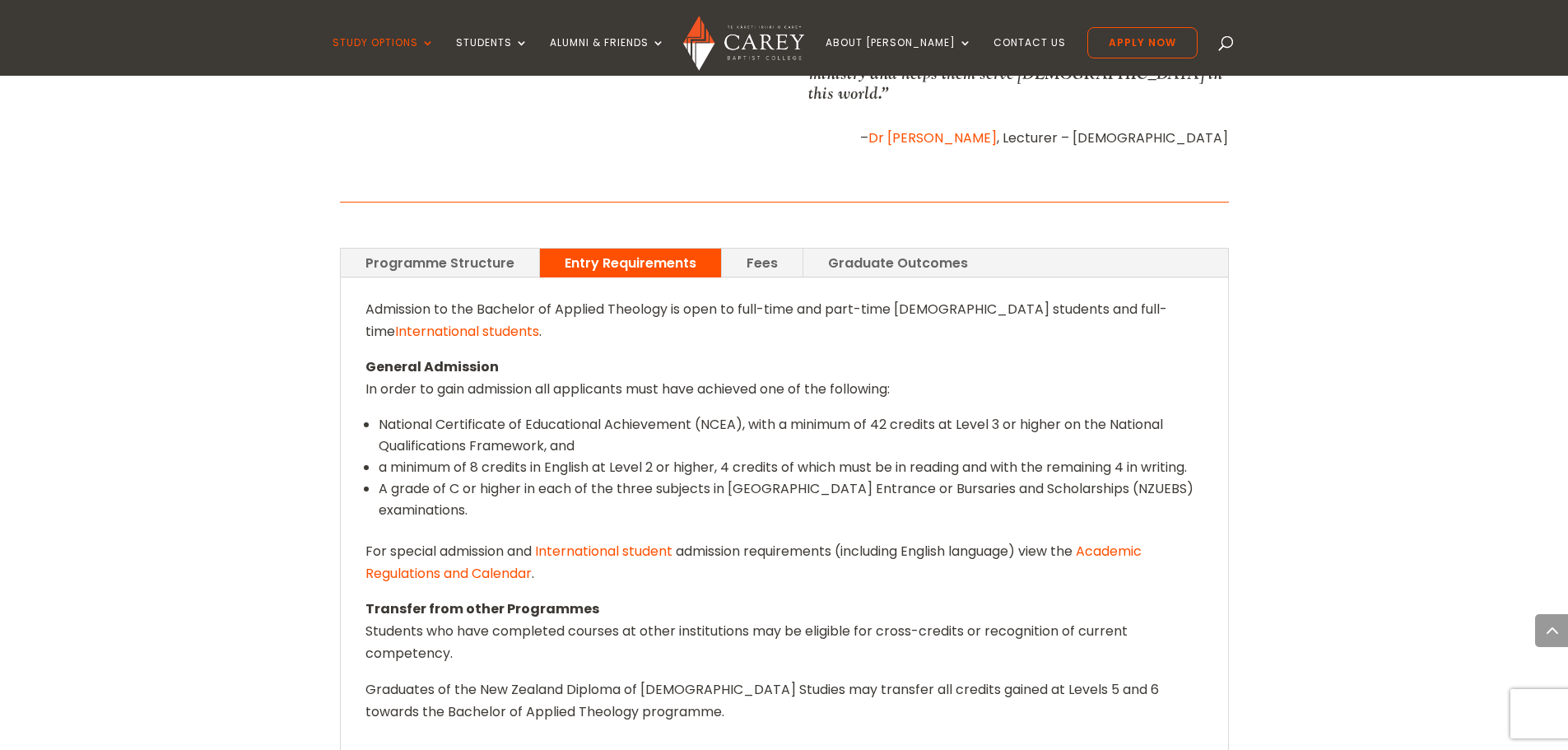
click at [495, 249] on link "Programme Structure" at bounding box center [439, 263] width 199 height 29
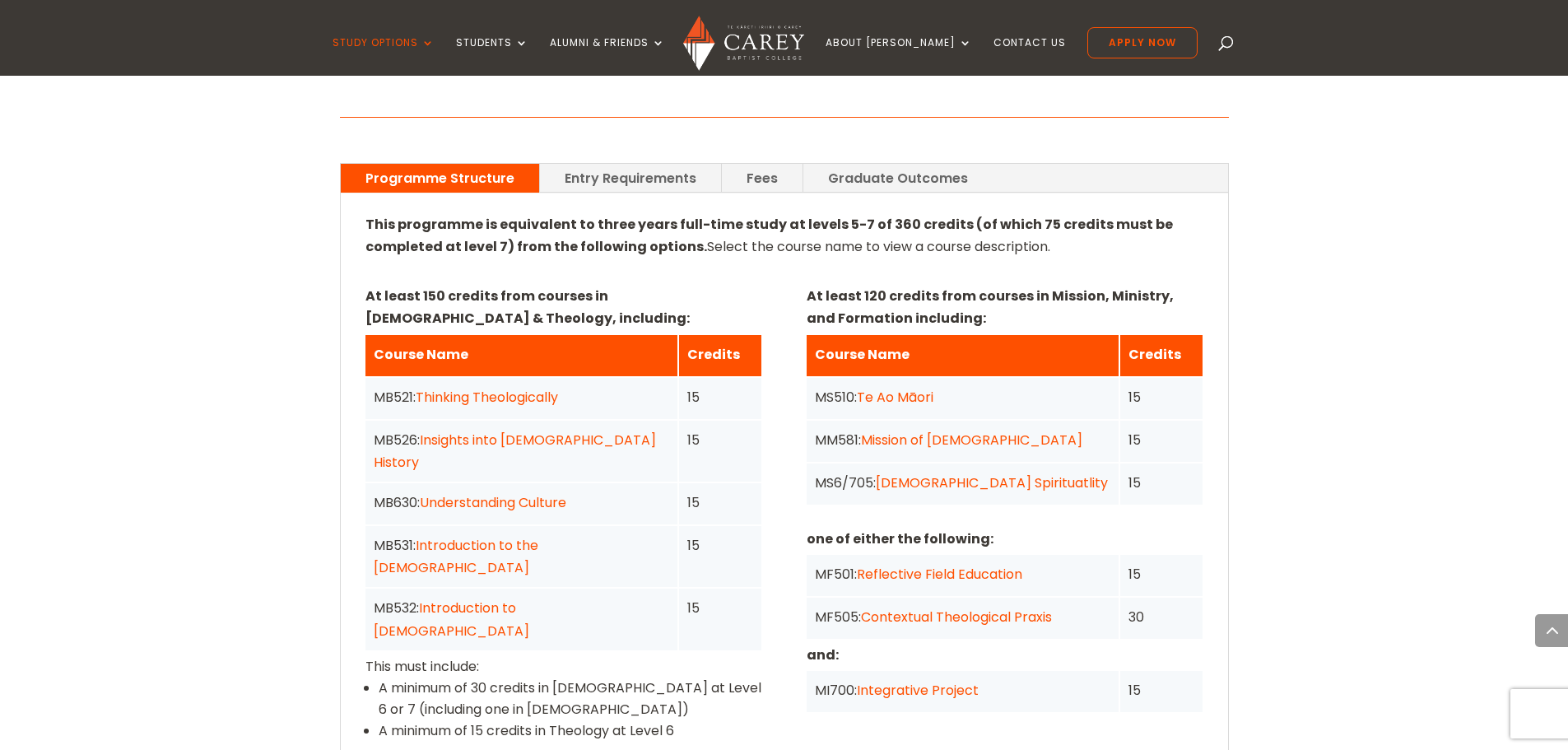
scroll to position [1152, 0]
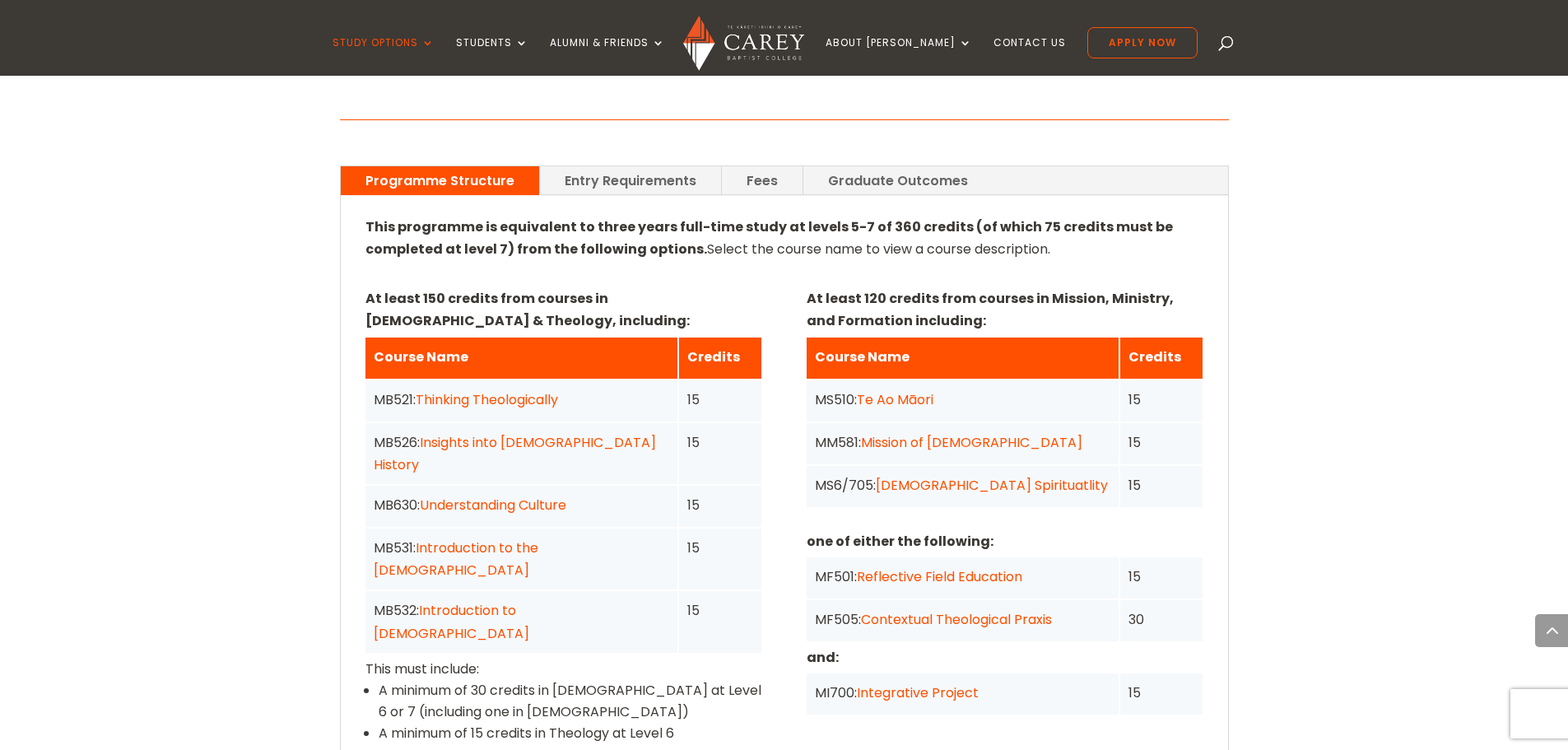
click at [631, 166] on link "Entry Requirements" at bounding box center [631, 180] width 181 height 29
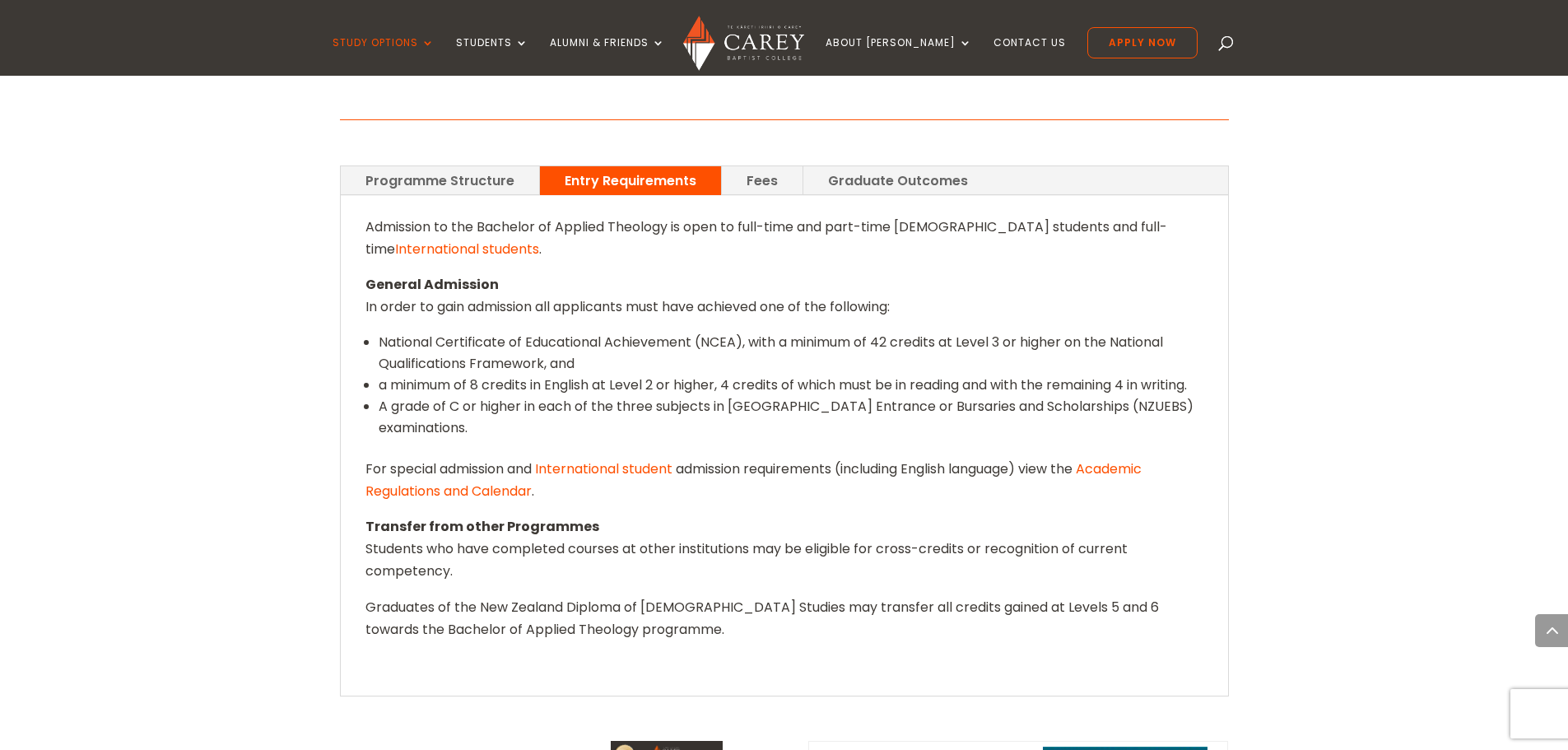
click at [735, 166] on link "Fees" at bounding box center [763, 180] width 81 height 29
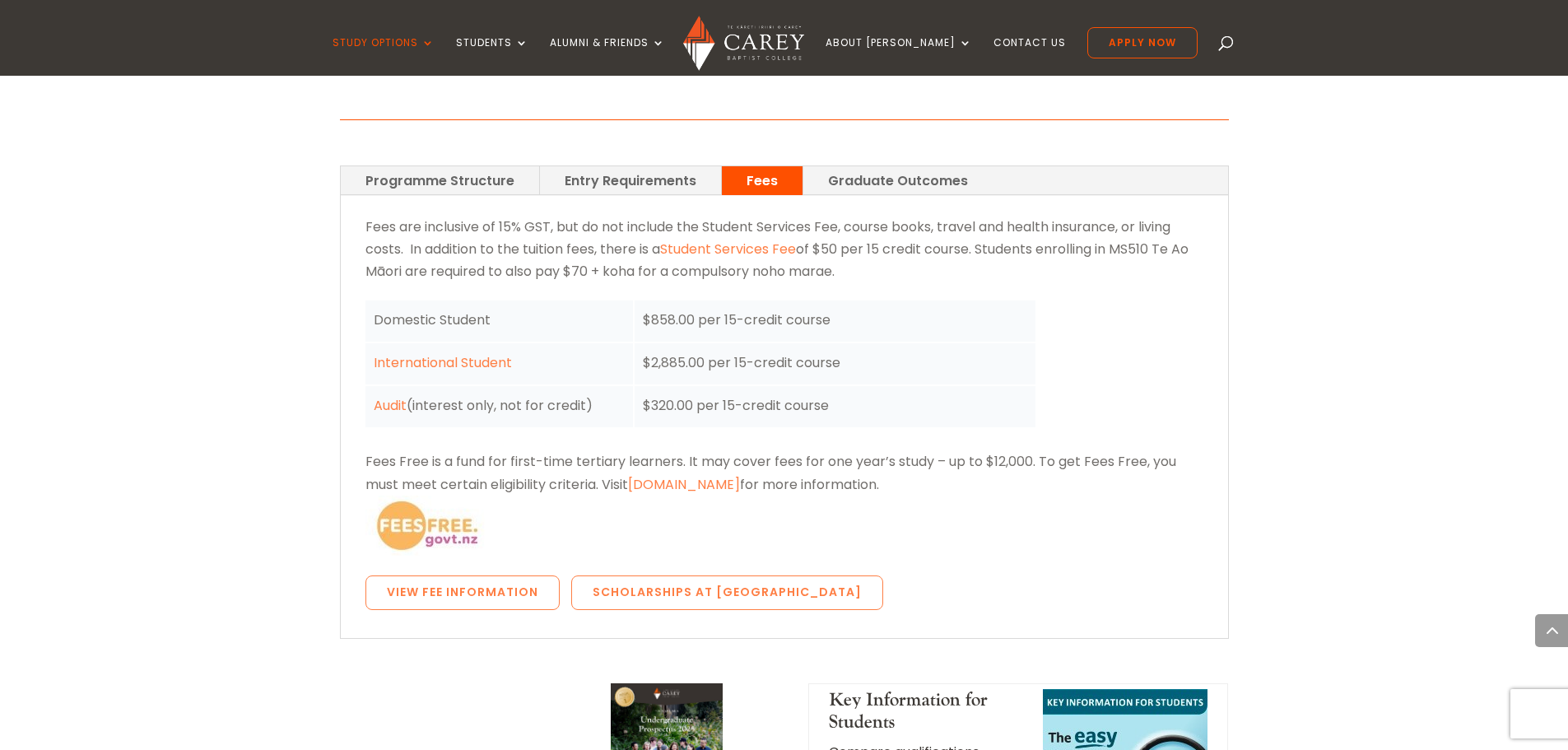
click at [833, 166] on link "Graduate Outcomes" at bounding box center [899, 180] width 190 height 29
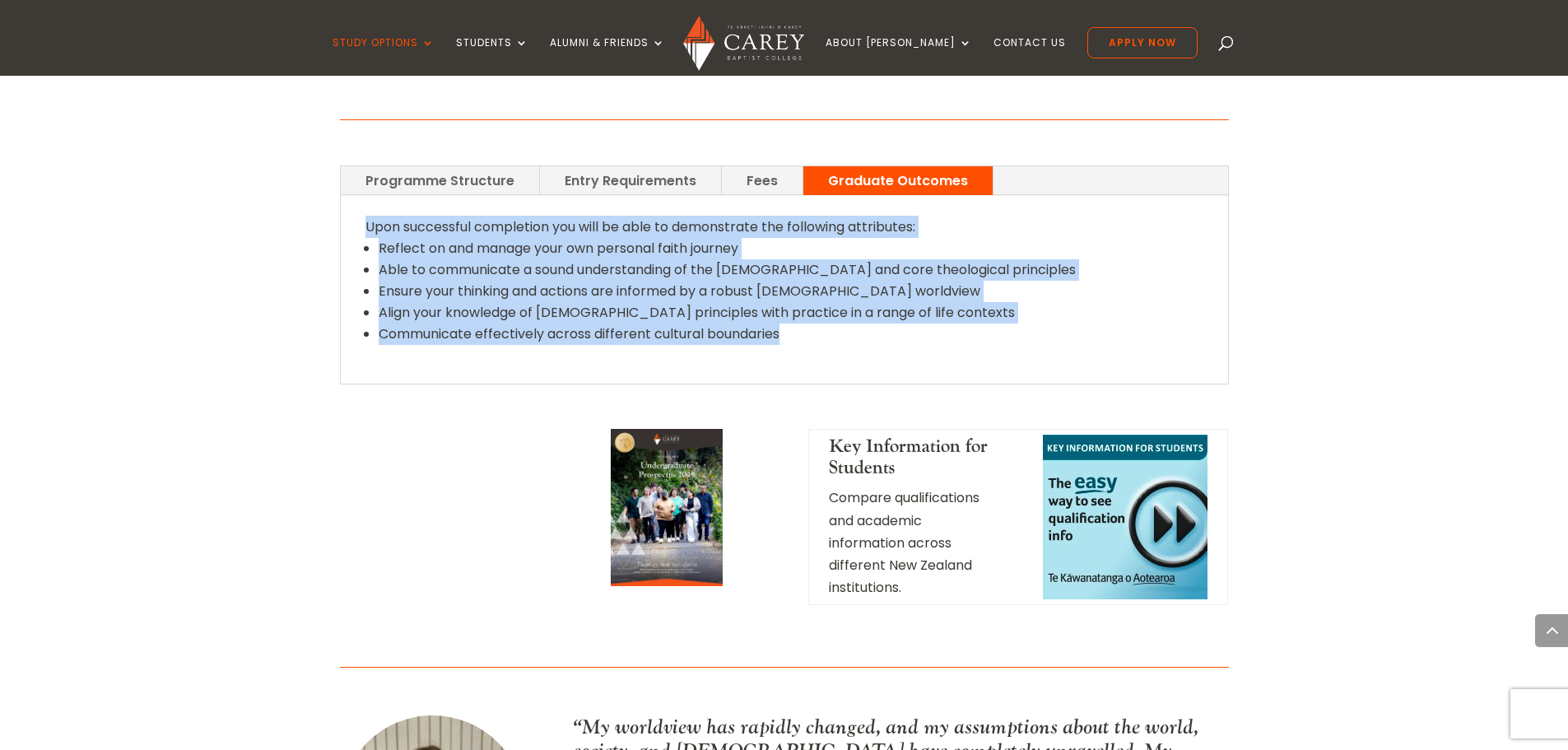
click at [750, 166] on link "Fees" at bounding box center [763, 180] width 81 height 29
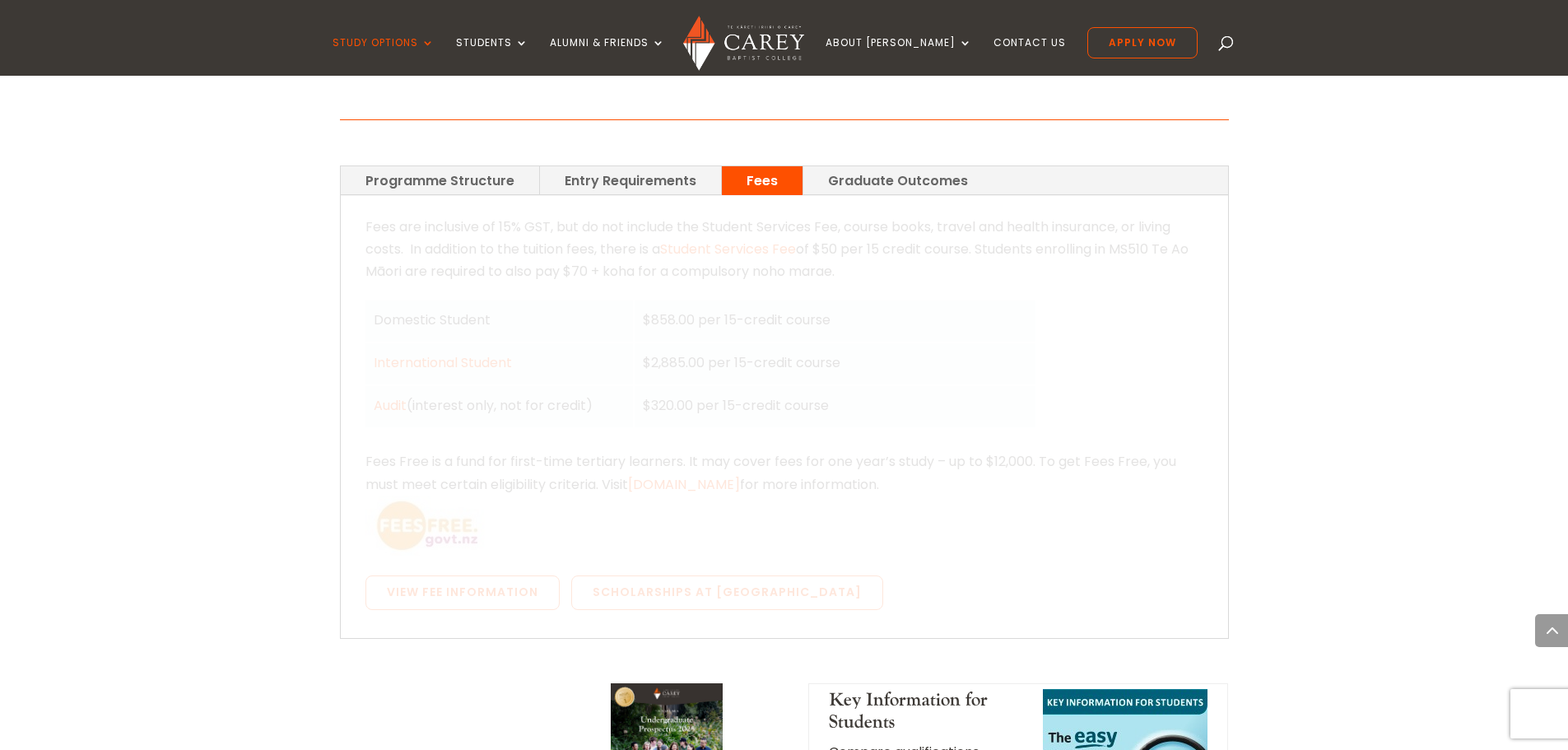
click at [656, 166] on link "Entry Requirements" at bounding box center [631, 180] width 181 height 29
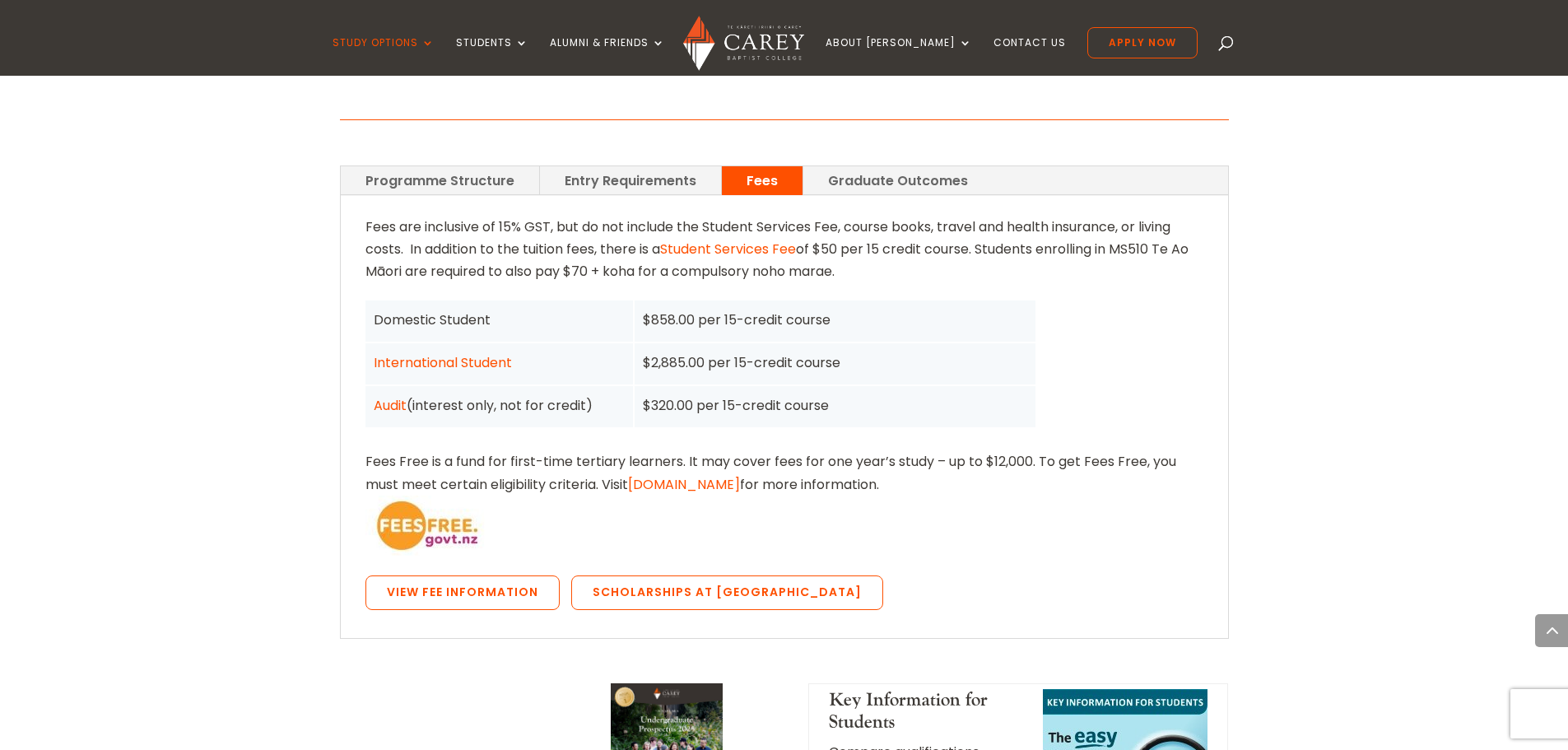
click at [656, 166] on link "Entry Requirements" at bounding box center [631, 180] width 181 height 29
